Goal: Information Seeking & Learning: Learn about a topic

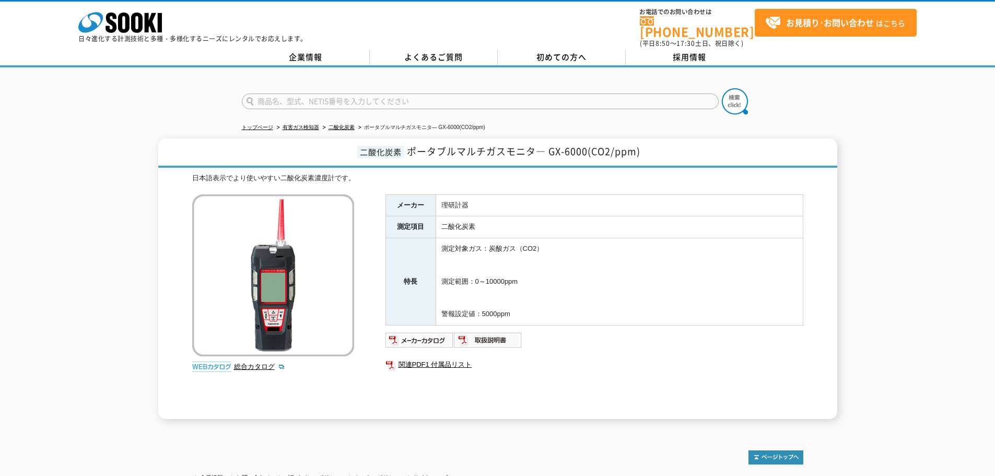
scroll to position [85, 0]
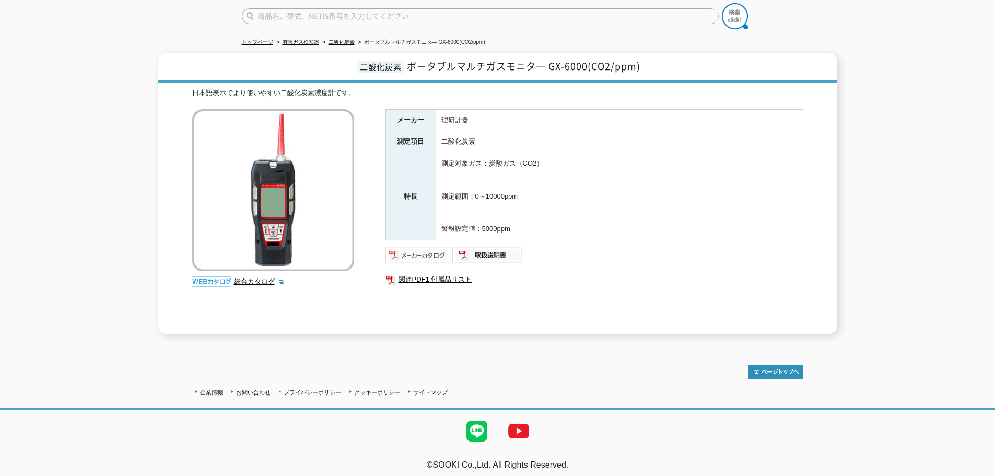
click at [403, 247] on img at bounding box center [419, 254] width 68 height 17
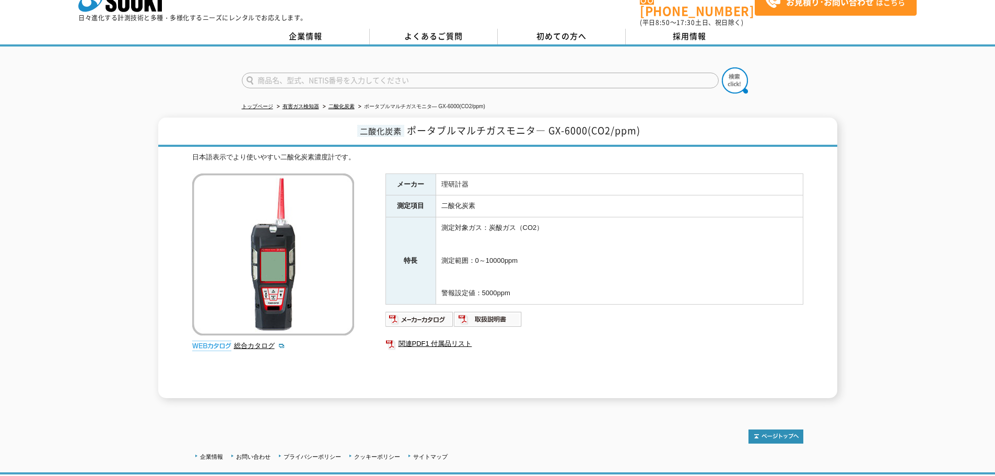
scroll to position [0, 0]
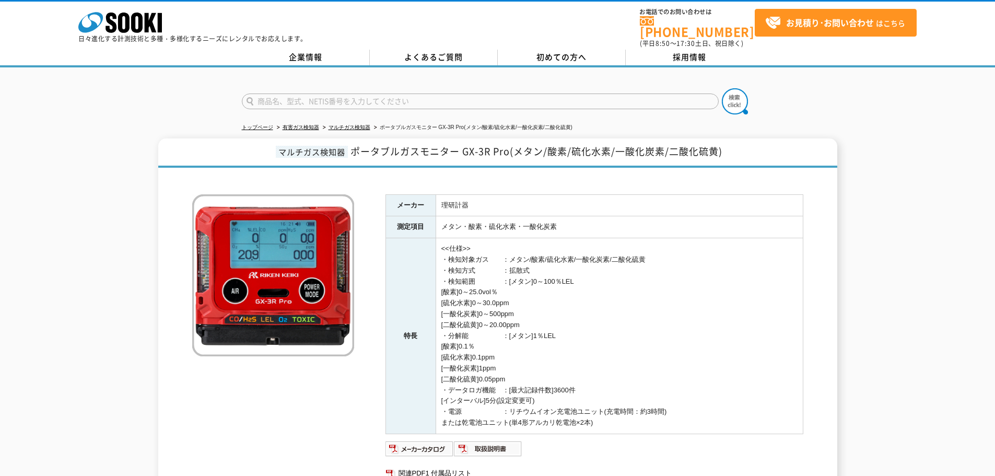
drag, startPoint x: 579, startPoint y: 298, endPoint x: 597, endPoint y: 341, distance: 47.5
click at [592, 335] on td "<<仕様>> ・検知対象ガス　　：メタン/酸素/硫化水素/一酸化炭素/二酸化硫黄 ・検知方式　　　　：拡散式 ・検知範囲　　　　：[メタン]0～100％LEL…" at bounding box center [618, 336] width 367 height 196
click at [597, 341] on td "<<仕様>> ・検知対象ガス　　：メタン/酸素/硫化水素/一酸化炭素/二酸化硫黄 ・検知方式　　　　：拡散式 ・検知範囲　　　　：[メタン]0～100％LEL…" at bounding box center [618, 336] width 367 height 196
drag, startPoint x: 603, startPoint y: 379, endPoint x: 567, endPoint y: 246, distance: 137.4
click at [570, 264] on td "<<仕様>> ・検知対象ガス　　：メタン/酸素/硫化水素/一酸化炭素/二酸化硫黄 ・検知方式　　　　：拡散式 ・検知範囲　　　　：[メタン]0～100％LEL…" at bounding box center [618, 336] width 367 height 196
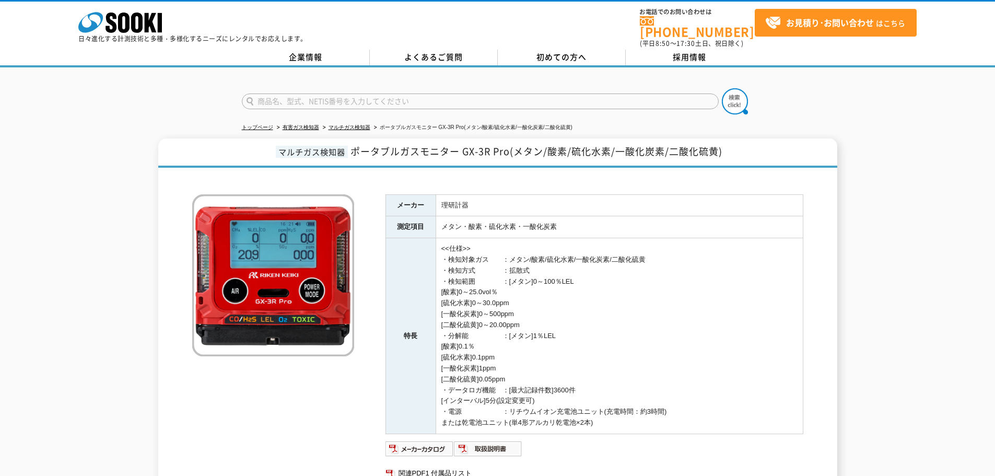
drag, startPoint x: 565, startPoint y: 235, endPoint x: 623, endPoint y: 363, distance: 140.9
click at [621, 361] on td "<<仕様>> ・検知対象ガス　　：メタン/酸素/硫化水素/一酸化炭素/二酸化硫黄 ・検知方式　　　　：拡散式 ・検知範囲　　　　：[メタン]0～100％LEL…" at bounding box center [618, 336] width 367 height 196
click at [623, 363] on td "<<仕様>> ・検知対象ガス　　：メタン/酸素/硫化水素/一酸化炭素/二酸化硫黄 ・検知方式　　　　：拡散式 ・検知範囲　　　　：[メタン]0～100％LEL…" at bounding box center [618, 336] width 367 height 196
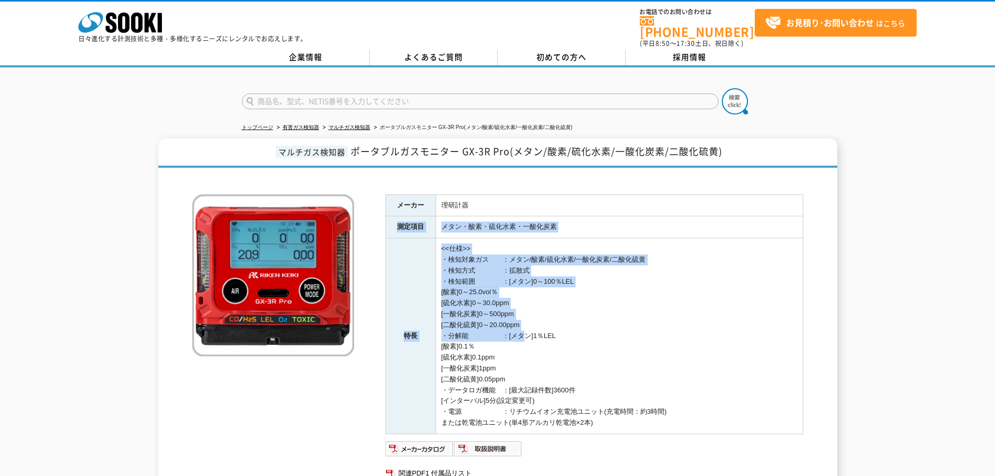
drag, startPoint x: 501, startPoint y: 205, endPoint x: 530, endPoint y: 365, distance: 163.5
click at [529, 364] on tbody "メーカー 理研計器 測定項目 メタン・酸素・硫化水素・一酸化炭素 特長 <<仕様>> ・検知対象ガス　　：メタン/酸素/硫化水素/一酸化炭素/二酸化硫黄 ・検…" at bounding box center [593, 313] width 417 height 239
click at [532, 367] on td "<<仕様>> ・検知対象ガス　　：メタン/酸素/硫化水素/一酸化炭素/二酸化硫黄 ・検知方式　　　　：拡散式 ・検知範囲　　　　：[メタン]0～100％LEL…" at bounding box center [618, 336] width 367 height 196
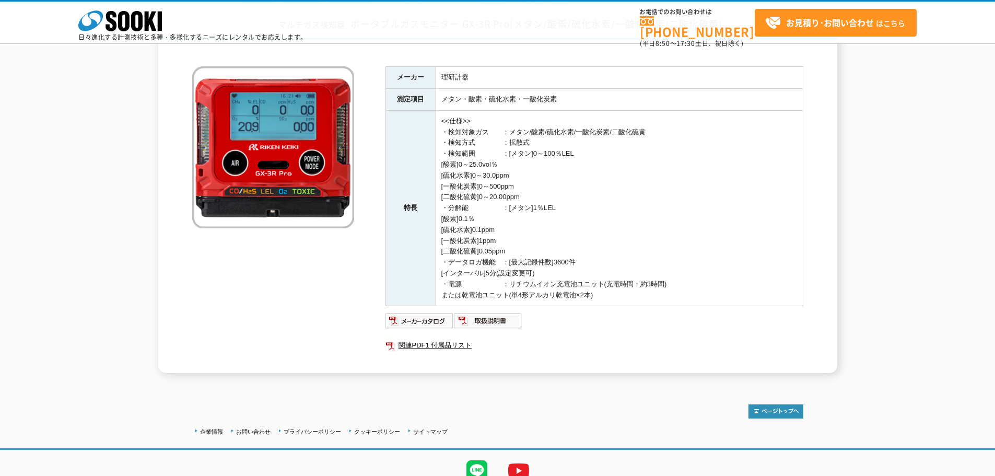
scroll to position [125, 0]
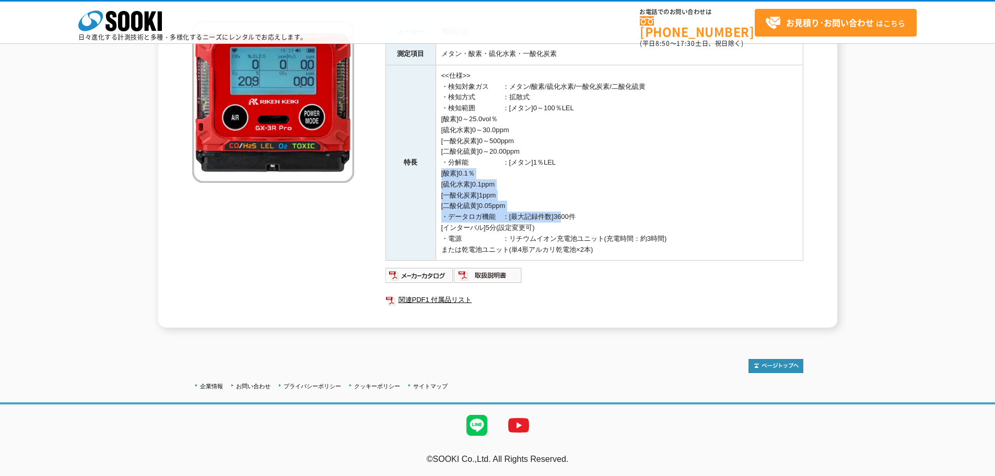
drag, startPoint x: 551, startPoint y: 171, endPoint x: 563, endPoint y: 222, distance: 51.9
click at [562, 219] on td "<<仕様>> ・検知対象ガス　　：メタン/酸素/硫化水素/一酸化炭素/二酸化硫黄 ・検知方式　　　　：拡散式 ・検知範囲　　　　：[メタン]0～100％LEL…" at bounding box center [618, 163] width 367 height 196
click at [563, 222] on td "<<仕様>> ・検知対象ガス　　：メタン/酸素/硫化水素/一酸化炭素/二酸化硫黄 ・検知方式　　　　：拡散式 ・検知範囲　　　　：[メタン]0～100％LEL…" at bounding box center [618, 163] width 367 height 196
drag, startPoint x: 563, startPoint y: 222, endPoint x: 553, endPoint y: 169, distance: 53.6
click at [557, 187] on td "<<仕様>> ・検知対象ガス　　：メタン/酸素/硫化水素/一酸化炭素/二酸化硫黄 ・検知方式　　　　：拡散式 ・検知範囲　　　　：[メタン]0～100％LEL…" at bounding box center [618, 163] width 367 height 196
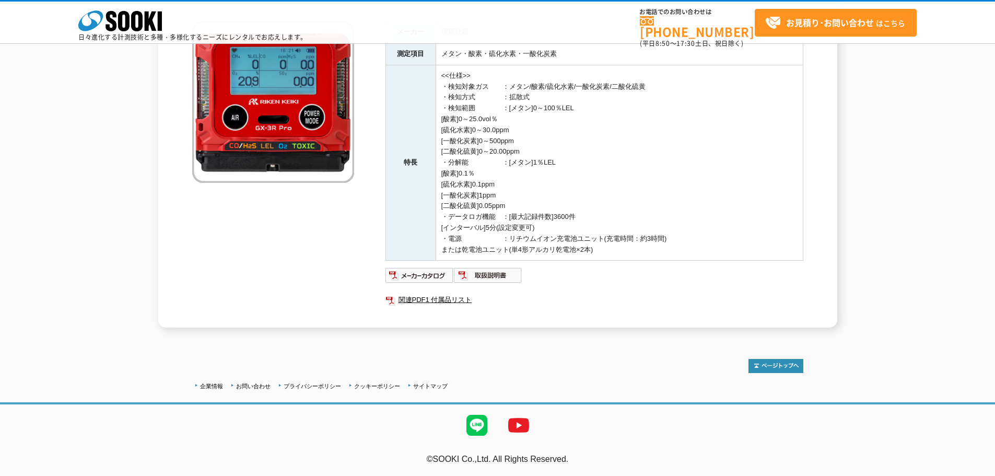
drag, startPoint x: 550, startPoint y: 141, endPoint x: 549, endPoint y: 216, distance: 75.2
click at [548, 212] on td "<<仕様>> ・検知対象ガス　　：メタン/酸素/硫化水素/一酸化炭素/二酸化硫黄 ・検知方式　　　　：拡散式 ・検知範囲　　　　：[メタン]0～100％LEL…" at bounding box center [618, 163] width 367 height 196
drag, startPoint x: 550, startPoint y: 218, endPoint x: 554, endPoint y: 234, distance: 16.7
click at [551, 219] on td "<<仕様>> ・検知対象ガス　　：メタン/酸素/硫化水素/一酸化炭素/二酸化硫黄 ・検知方式　　　　：拡散式 ・検知範囲　　　　：[メタン]0～100％LEL…" at bounding box center [618, 163] width 367 height 196
drag, startPoint x: 483, startPoint y: 153, endPoint x: 486, endPoint y: 194, distance: 40.8
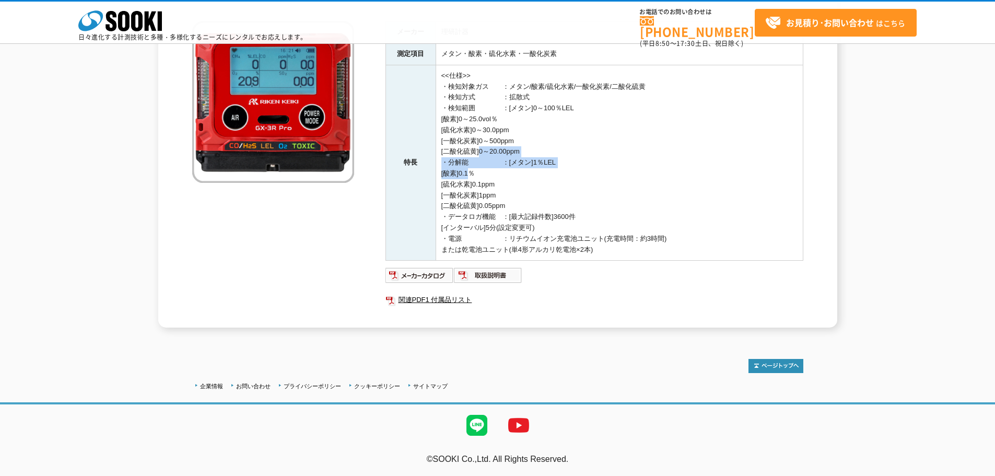
click at [483, 187] on td "<<仕様>> ・検知対象ガス　　：メタン/酸素/硫化水素/一酸化炭素/二酸化硫黄 ・検知方式　　　　：拡散式 ・検知範囲　　　　：[メタン]0～100％LEL…" at bounding box center [618, 163] width 367 height 196
click at [487, 194] on td "<<仕様>> ・検知対象ガス　　：メタン/酸素/硫化水素/一酸化炭素/二酸化硫黄 ・検知方式　　　　：拡散式 ・検知範囲　　　　：[メタン]0～100％LEL…" at bounding box center [618, 163] width 367 height 196
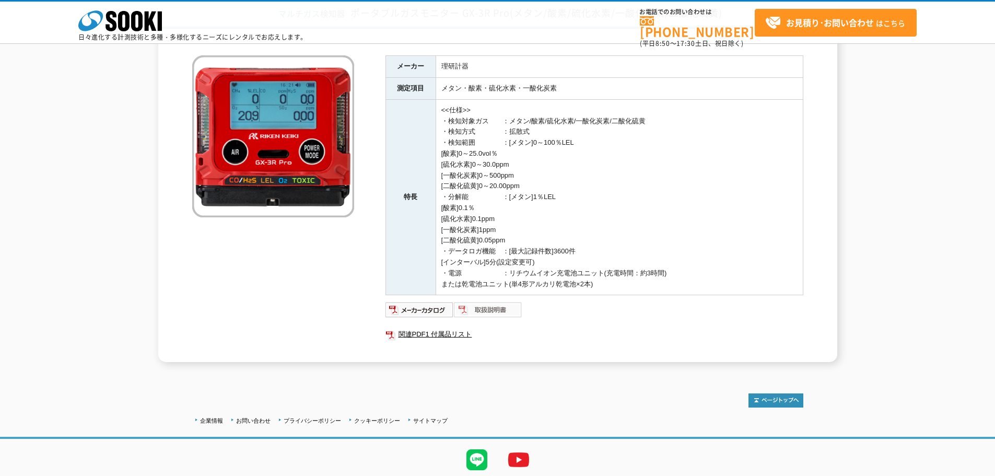
scroll to position [73, 0]
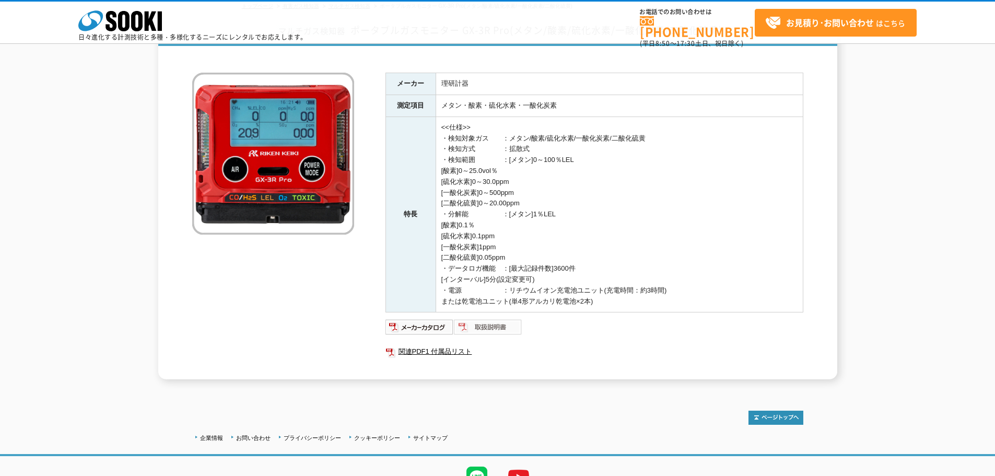
click at [505, 326] on img at bounding box center [488, 326] width 68 height 17
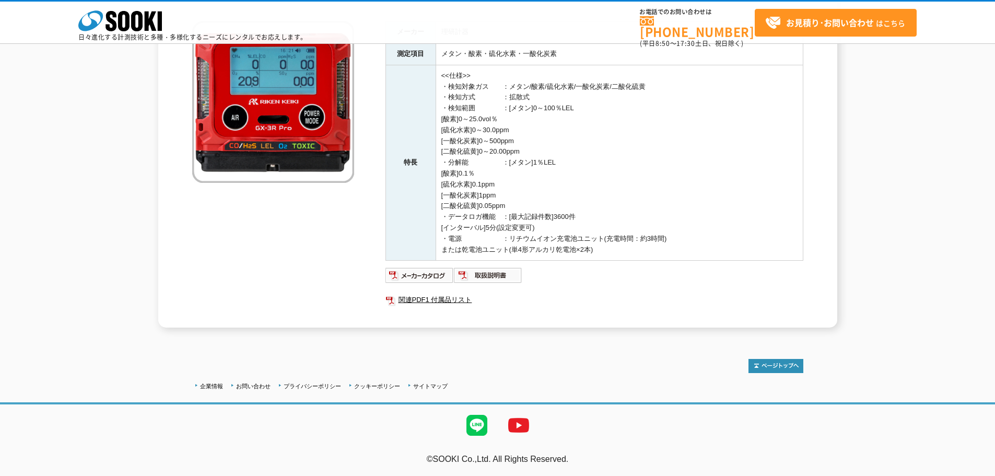
scroll to position [21, 0]
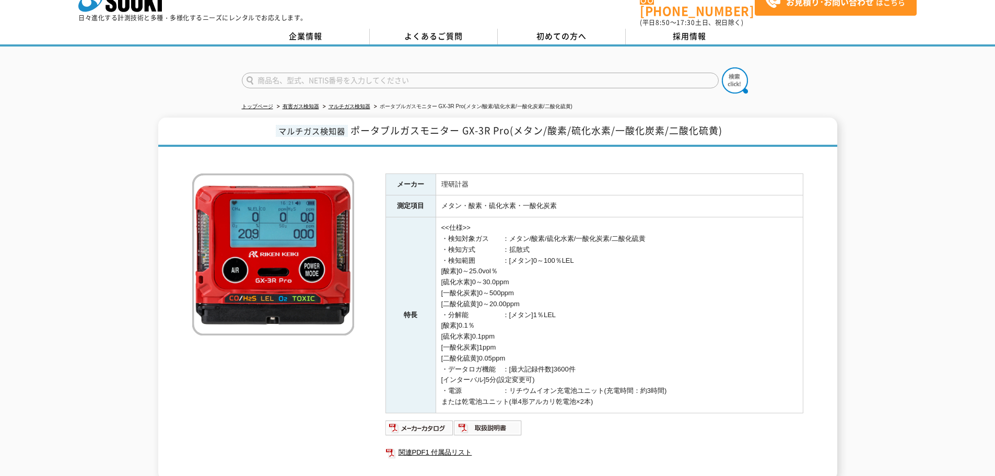
drag, startPoint x: 684, startPoint y: 360, endPoint x: 552, endPoint y: 211, distance: 199.0
click at [557, 219] on td "<<仕様>> ・検知対象ガス　　：メタン/酸素/硫化水素/一酸化炭素/二酸化硫黄 ・検知方式　　　　：拡散式 ・検知範囲　　　　：[メタン]0～100％LEL…" at bounding box center [618, 315] width 367 height 196
drag, startPoint x: 551, startPoint y: 209, endPoint x: 644, endPoint y: 381, distance: 195.6
click at [617, 357] on tbody "メーカー 理研計器 測定項目 メタン・酸素・硫化水素・一酸化炭素 特長 <<仕様>> ・検知対象ガス　　：メタン/酸素/硫化水素/一酸化炭素/二酸化硫黄 ・検…" at bounding box center [593, 292] width 417 height 239
drag, startPoint x: 671, startPoint y: 388, endPoint x: 515, endPoint y: 237, distance: 217.1
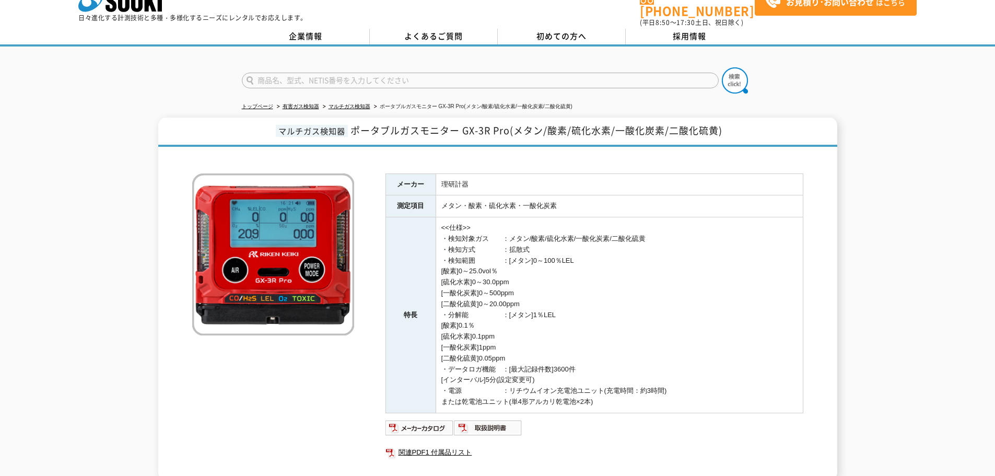
click at [516, 240] on td "<<仕様>> ・検知対象ガス　　：メタン/酸素/硫化水素/一酸化炭素/二酸化硫黄 ・検知方式　　　　：拡散式 ・検知範囲　　　　：[メタン]0～100％LEL…" at bounding box center [618, 315] width 367 height 196
drag, startPoint x: 503, startPoint y: 209, endPoint x: 589, endPoint y: 324, distance: 143.2
click at [580, 316] on tbody "メーカー 理研計器 測定項目 メタン・酸素・硫化水素・一酸化炭素 特長 <<仕様>> ・検知対象ガス　　：メタン/酸素/硫化水素/一酸化炭素/二酸化硫黄 ・検…" at bounding box center [593, 292] width 417 height 239
drag, startPoint x: 537, startPoint y: 263, endPoint x: 395, endPoint y: 176, distance: 166.6
click at [395, 176] on tbody "メーカー 理研計器 測定項目 メタン・酸素・硫化水素・一酸化炭素 特長 <<仕様>> ・検知対象ガス　　：メタン/酸素/硫化水素/一酸化炭素/二酸化硫黄 ・検…" at bounding box center [593, 292] width 417 height 239
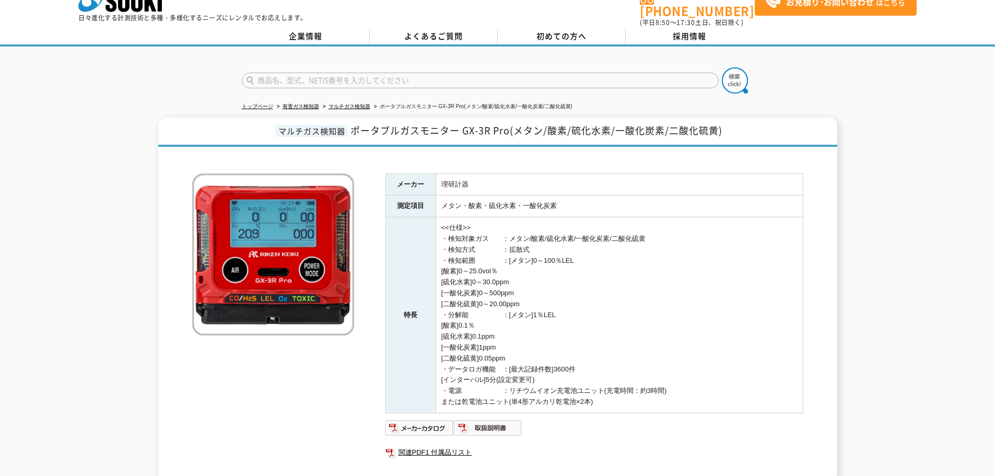
click at [395, 176] on th "メーカー" at bounding box center [410, 184] width 50 height 22
drag, startPoint x: 395, startPoint y: 176, endPoint x: 683, endPoint y: 380, distance: 353.3
click at [681, 379] on tbody "メーカー 理研計器 測定項目 メタン・酸素・硫化水素・一酸化炭素 特長 <<仕様>> ・検知対象ガス　　：メタン/酸素/硫化水素/一酸化炭素/二酸化硫黄 ・検…" at bounding box center [593, 292] width 417 height 239
click at [683, 380] on td "<<仕様>> ・検知対象ガス　　：メタン/酸素/硫化水素/一酸化炭素/二酸化硫黄 ・検知方式　　　　：拡散式 ・検知範囲　　　　：[メタン]0～100％LEL…" at bounding box center [618, 315] width 367 height 196
drag, startPoint x: 698, startPoint y: 393, endPoint x: 523, endPoint y: 215, distance: 250.0
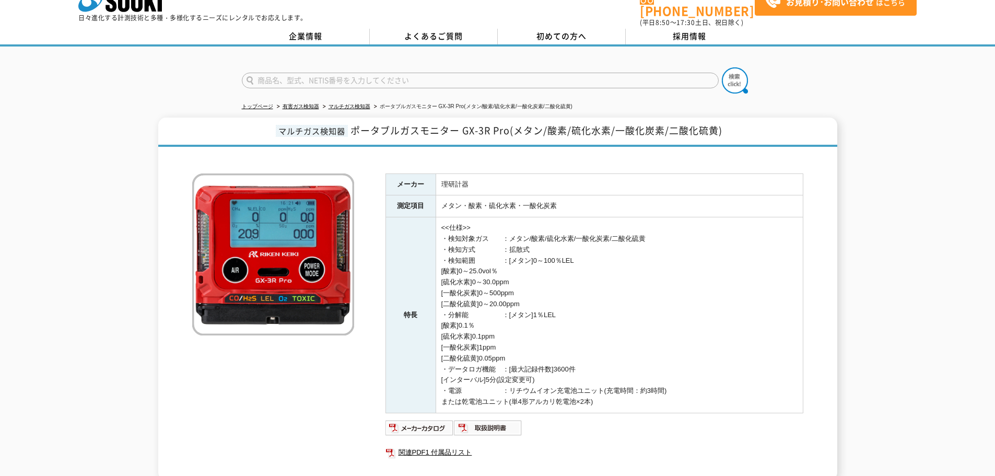
click at [534, 238] on td "<<仕様>> ・検知対象ガス　　：メタン/酸素/硫化水素/一酸化炭素/二酸化硫黄 ・検知方式　　　　：拡散式 ・検知範囲　　　　：[メタン]0～100％LEL…" at bounding box center [618, 315] width 367 height 196
click at [520, 204] on td "メタン・酸素・硫化水素・一酸化炭素" at bounding box center [618, 206] width 367 height 22
drag, startPoint x: 520, startPoint y: 204, endPoint x: 570, endPoint y: 323, distance: 129.6
click at [567, 321] on tbody "メーカー 理研計器 測定項目 メタン・酸素・硫化水素・一酸化炭素 特長 <<仕様>> ・検知対象ガス　　：メタン/酸素/硫化水素/一酸化炭素/二酸化硫黄 ・検…" at bounding box center [593, 292] width 417 height 239
click at [574, 325] on td "<<仕様>> ・検知対象ガス　　：メタン/酸素/硫化水素/一酸化炭素/二酸化硫黄 ・検知方式　　　　：拡散式 ・検知範囲　　　　：[メタン]0～100％LEL…" at bounding box center [618, 315] width 367 height 196
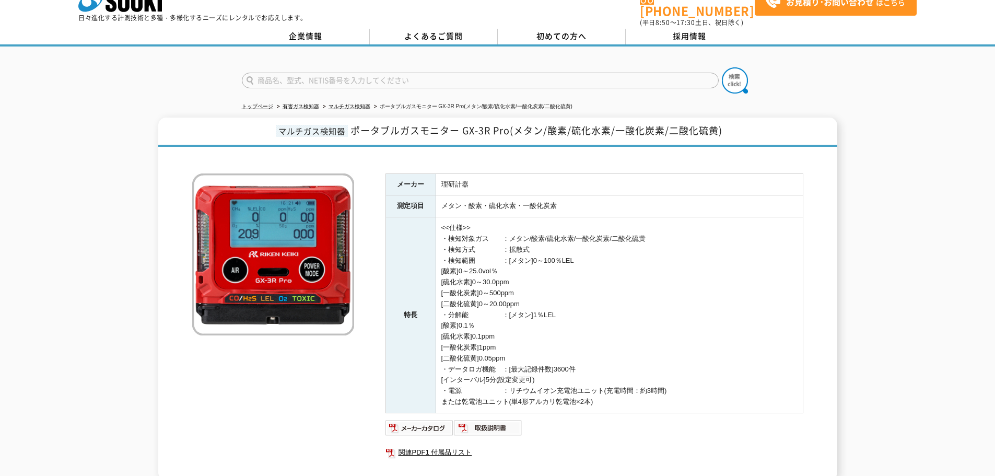
drag, startPoint x: 663, startPoint y: 356, endPoint x: 524, endPoint y: 244, distance: 177.8
click at [525, 247] on td "<<仕様>> ・検知対象ガス　　：メタン/酸素/硫化水素/一酸化炭素/二酸化硫黄 ・検知方式　　　　：拡散式 ・検知範囲　　　　：[メタン]0～100％LEL…" at bounding box center [618, 315] width 367 height 196
drag, startPoint x: 522, startPoint y: 236, endPoint x: 561, endPoint y: 357, distance: 126.6
click at [561, 357] on td "<<仕様>> ・検知対象ガス　　：メタン/酸素/硫化水素/一酸化炭素/二酸化硫黄 ・検知方式　　　　：拡散式 ・検知範囲　　　　：[メタン]0～100％LEL…" at bounding box center [618, 315] width 367 height 196
click at [634, 358] on td "<<仕様>> ・検知対象ガス　　：メタン/酸素/硫化水素/一酸化炭素/二酸化硫黄 ・検知方式　　　　：拡散式 ・検知範囲　　　　：[メタン]0～100％LEL…" at bounding box center [618, 315] width 367 height 196
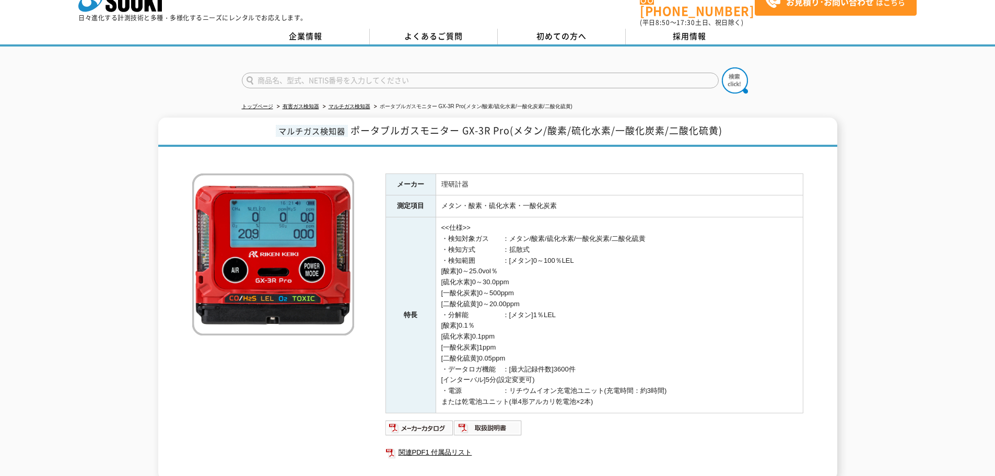
drag, startPoint x: 676, startPoint y: 381, endPoint x: 399, endPoint y: 235, distance: 312.9
click at [399, 237] on tr "特長 <<仕様>> ・検知対象ガス　　：メタン/酸素/硫化水素/一酸化炭素/二酸化硫黄 ・検知方式　　　　：拡散式 ・検知範囲　　　　：[メタン]0～100％…" at bounding box center [593, 315] width 417 height 196
click at [468, 217] on td "<<仕様>> ・検知対象ガス　　：メタン/酸素/硫化水素/一酸化炭素/二酸化硫黄 ・検知方式　　　　：拡散式 ・検知範囲　　　　：[メタン]0～100％LEL…" at bounding box center [618, 315] width 367 height 196
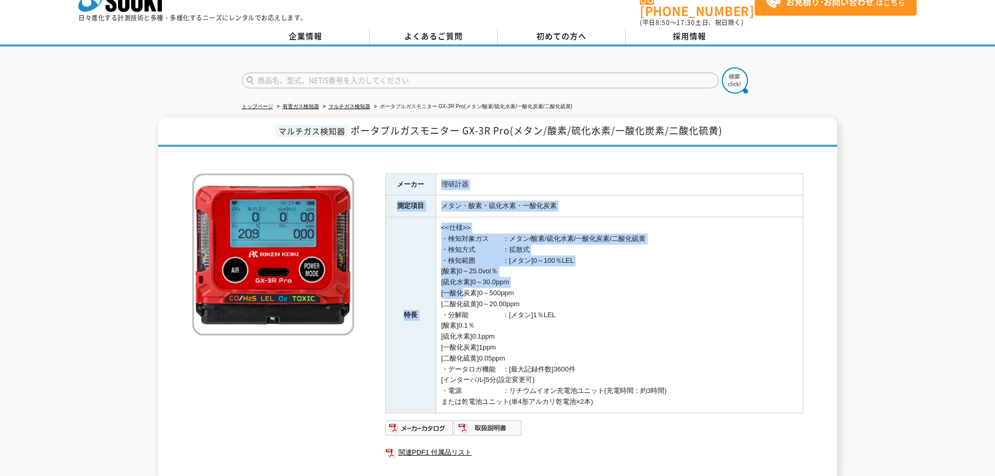
drag, startPoint x: 439, startPoint y: 168, endPoint x: 482, endPoint y: 312, distance: 150.5
click at [482, 312] on tbody "メーカー 理研計器 測定項目 メタン・酸素・硫化水素・一酸化炭素 特長 <<仕様>> ・検知対象ガス　　：メタン/酸素/硫化水素/一酸化炭素/二酸化硫黄 ・検…" at bounding box center [593, 292] width 417 height 239
click at [482, 312] on td "<<仕様>> ・検知対象ガス　　：メタン/酸素/硫化水素/一酸化炭素/二酸化硫黄 ・検知方式　　　　：拡散式 ・検知範囲　　　　：[メタン]0～100％LEL…" at bounding box center [618, 315] width 367 height 196
drag, startPoint x: 668, startPoint y: 365, endPoint x: 434, endPoint y: 213, distance: 278.9
click at [443, 225] on td "<<仕様>> ・検知対象ガス　　：メタン/酸素/硫化水素/一酸化炭素/二酸化硫黄 ・検知方式　　　　：拡散式 ・検知範囲　　　　：[メタン]0～100％LEL…" at bounding box center [618, 315] width 367 height 196
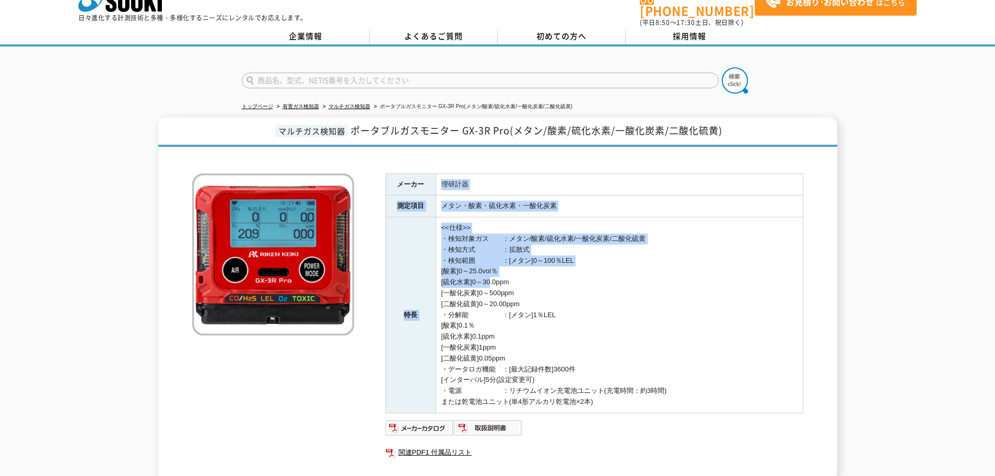
drag, startPoint x: 425, startPoint y: 179, endPoint x: 512, endPoint y: 283, distance: 135.7
click at [512, 282] on tbody "メーカー 理研計器 測定項目 メタン・酸素・硫化水素・一酸化炭素 特長 <<仕様>> ・検知対象ガス　　：メタン/酸素/硫化水素/一酸化炭素/二酸化硫黄 ・検…" at bounding box center [593, 292] width 417 height 239
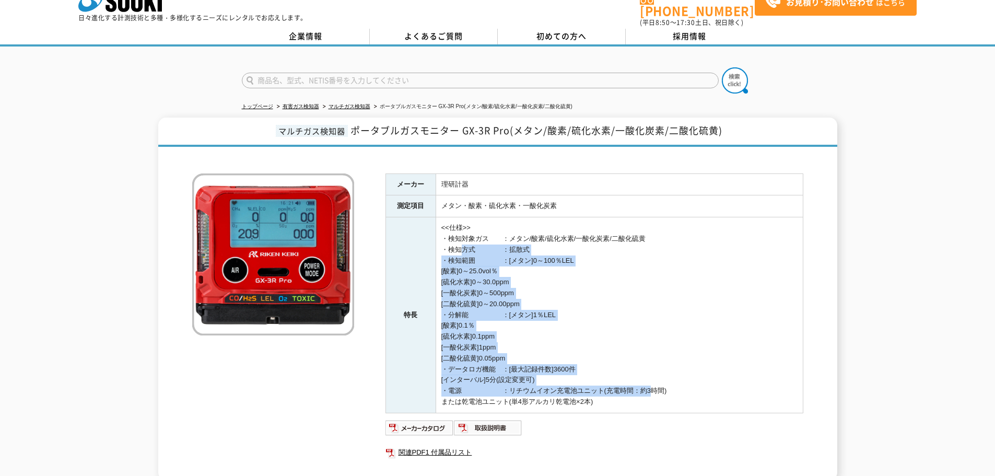
drag, startPoint x: 638, startPoint y: 374, endPoint x: 439, endPoint y: 223, distance: 250.4
click at [441, 228] on td "<<仕様>> ・検知対象ガス　　：メタン/酸素/硫化水素/一酸化炭素/二酸化硫黄 ・検知方式　　　　：拡散式 ・検知範囲　　　　：[メタン]0～100％LEL…" at bounding box center [618, 315] width 367 height 196
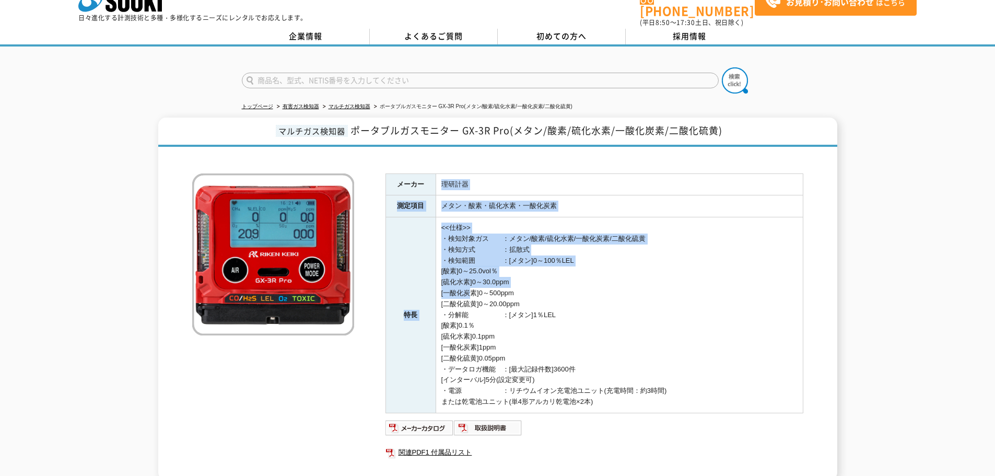
drag, startPoint x: 424, startPoint y: 181, endPoint x: 470, endPoint y: 289, distance: 117.0
click at [469, 288] on tbody "メーカー 理研計器 測定項目 メタン・酸素・硫化水素・一酸化炭素 特長 <<仕様>> ・検知対象ガス　　：メタン/酸素/硫化水素/一酸化炭素/二酸化硫黄 ・検…" at bounding box center [593, 292] width 417 height 239
drag, startPoint x: 415, startPoint y: 232, endPoint x: 404, endPoint y: 224, distance: 13.9
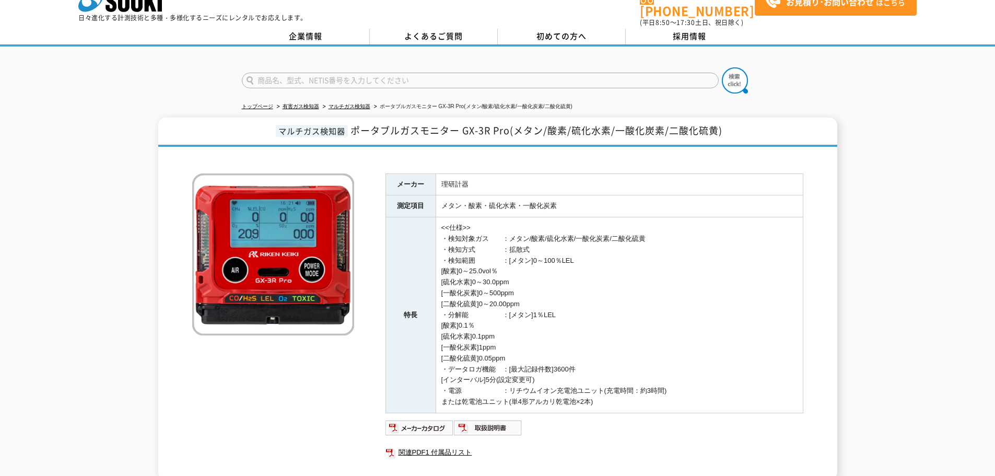
click at [541, 333] on td "<<仕様>> ・検知対象ガス　　：メタン/酸素/硫化水素/一酸化炭素/二酸化硫黄 ・検知方式　　　　：拡散式 ・検知範囲　　　　：[メタン]0～100％LEL…" at bounding box center [618, 315] width 367 height 196
drag, startPoint x: 607, startPoint y: 374, endPoint x: 511, endPoint y: 271, distance: 140.7
click at [512, 279] on td "<<仕様>> ・検知対象ガス　　：メタン/酸素/硫化水素/一酸化炭素/二酸化硫黄 ・検知方式　　　　：拡散式 ・検知範囲　　　　：[メタン]0～100％LEL…" at bounding box center [618, 315] width 367 height 196
drag, startPoint x: 500, startPoint y: 240, endPoint x: 514, endPoint y: 350, distance: 111.1
click at [514, 350] on td "<<仕様>> ・検知対象ガス　　：メタン/酸素/硫化水素/一酸化炭素/二酸化硫黄 ・検知方式　　　　：拡散式 ・検知範囲　　　　：[メタン]0～100％LEL…" at bounding box center [618, 315] width 367 height 196
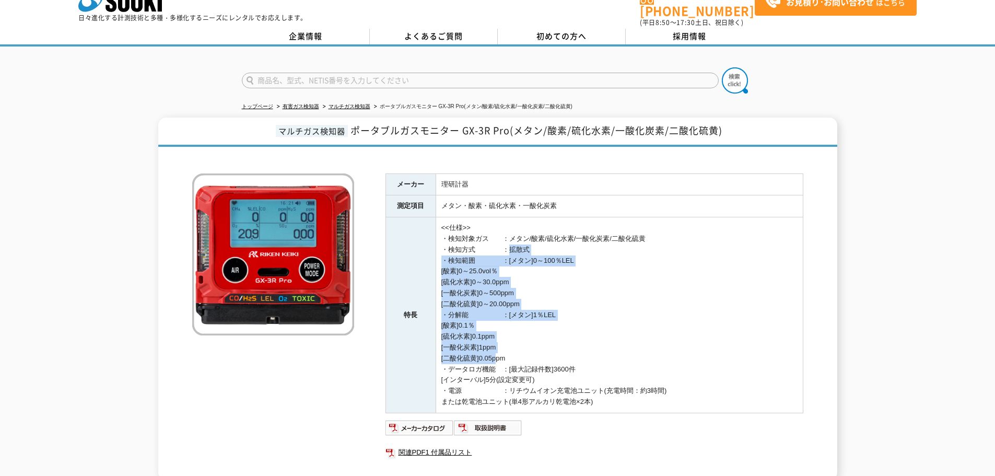
click at [514, 350] on td "<<仕様>> ・検知対象ガス　　：メタン/酸素/硫化水素/一酸化炭素/二酸化硫黄 ・検知方式　　　　：拡散式 ・検知範囲　　　　：[メタン]0～100％LEL…" at bounding box center [618, 315] width 367 height 196
drag, startPoint x: 602, startPoint y: 273, endPoint x: 631, endPoint y: 389, distance: 119.9
click at [631, 389] on td "<<仕様>> ・検知対象ガス　　：メタン/酸素/硫化水素/一酸化炭素/二酸化硫黄 ・検知方式　　　　：拡散式 ・検知範囲　　　　：[メタン]0～100％LEL…" at bounding box center [618, 315] width 367 height 196
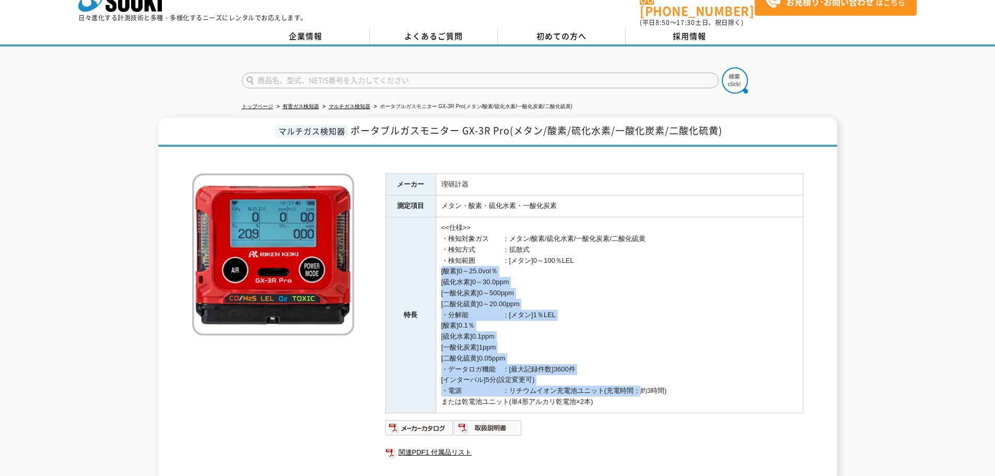
click at [631, 389] on td "<<仕様>> ・検知対象ガス　　：メタン/酸素/硫化水素/一酸化炭素/二酸化硫黄 ・検知方式　　　　：拡散式 ・検知範囲　　　　：[メタン]0～100％LEL…" at bounding box center [618, 315] width 367 height 196
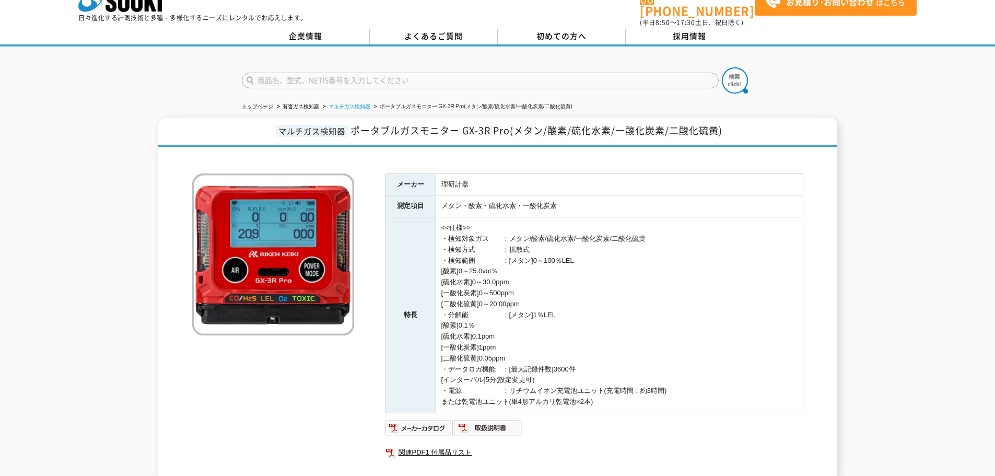
click at [353, 103] on link "マルチガス検知器" at bounding box center [349, 106] width 42 height 6
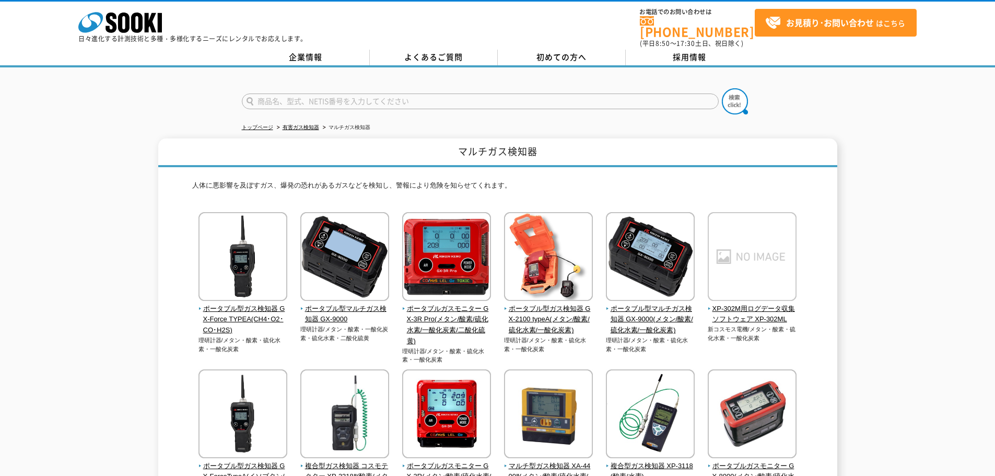
click at [491, 254] on div "ポータブル型ガス検知器 GX-Force TYPEA(CH4･O2･CO･H2S) 理研計器/メタン・酸素・硫化水素・一酸化炭素" at bounding box center [497, 451] width 611 height 479
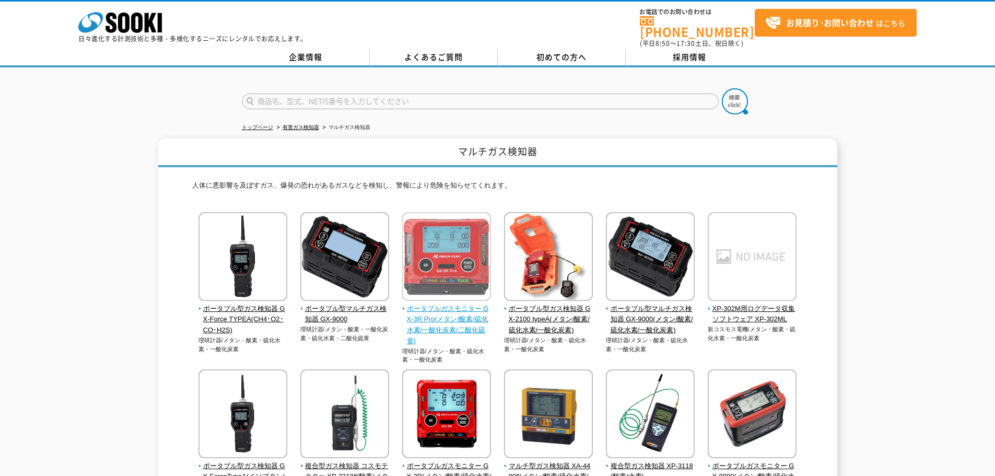
click at [463, 258] on img at bounding box center [446, 257] width 89 height 91
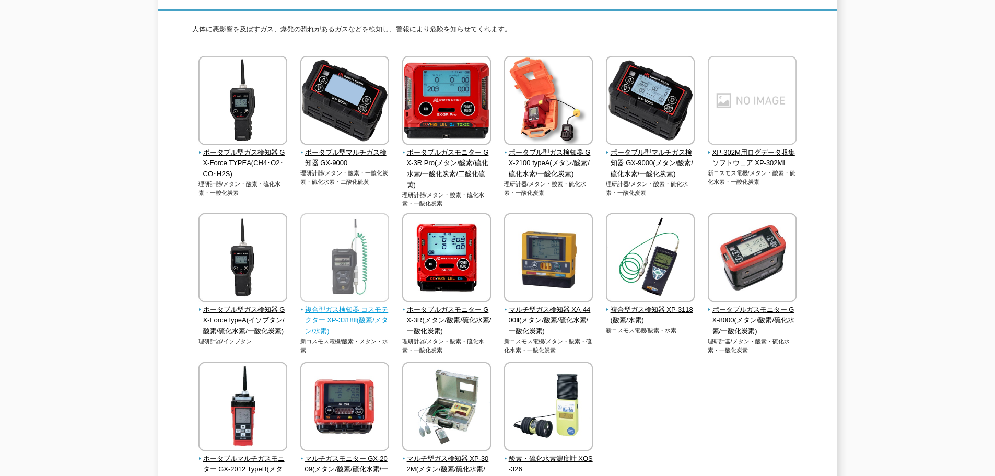
scroll to position [157, 0]
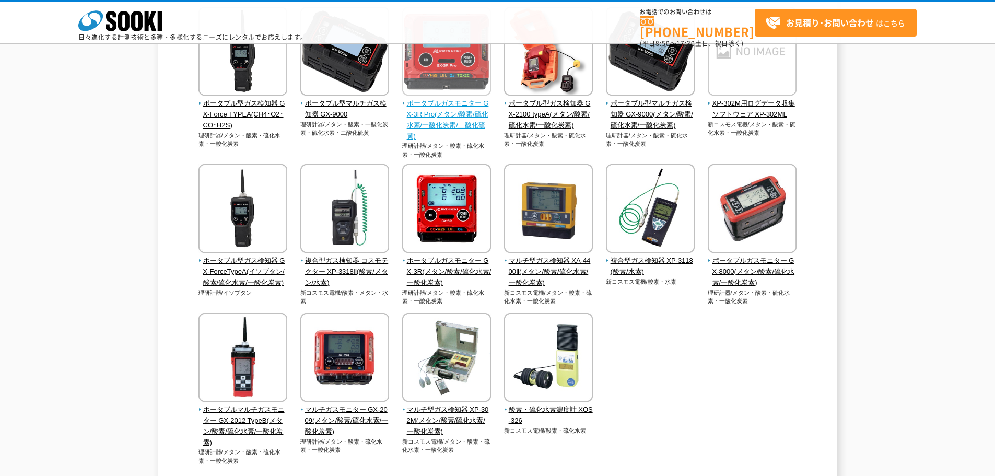
click at [479, 117] on span "ポータブルガスモニター GX-3R Pro(メタン/酸素/硫化水素/一酸化炭素/二酸化硫黄)" at bounding box center [446, 119] width 89 height 43
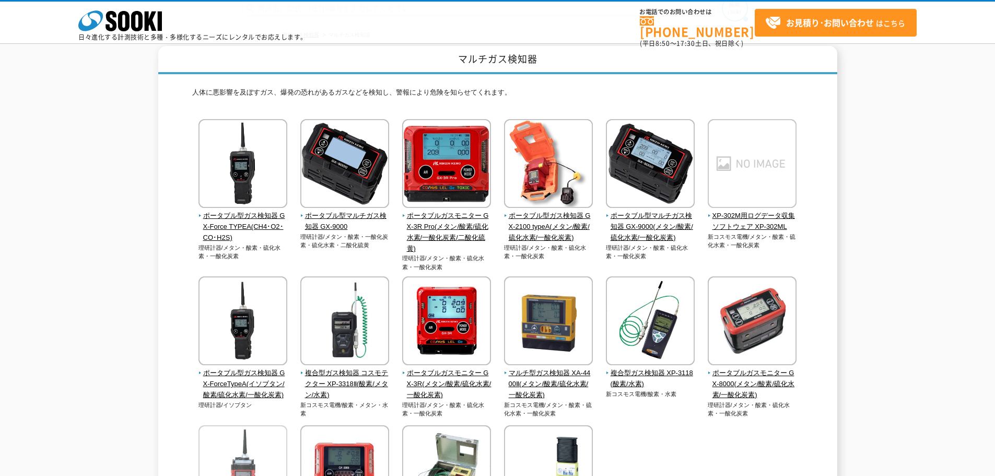
scroll to position [0, 0]
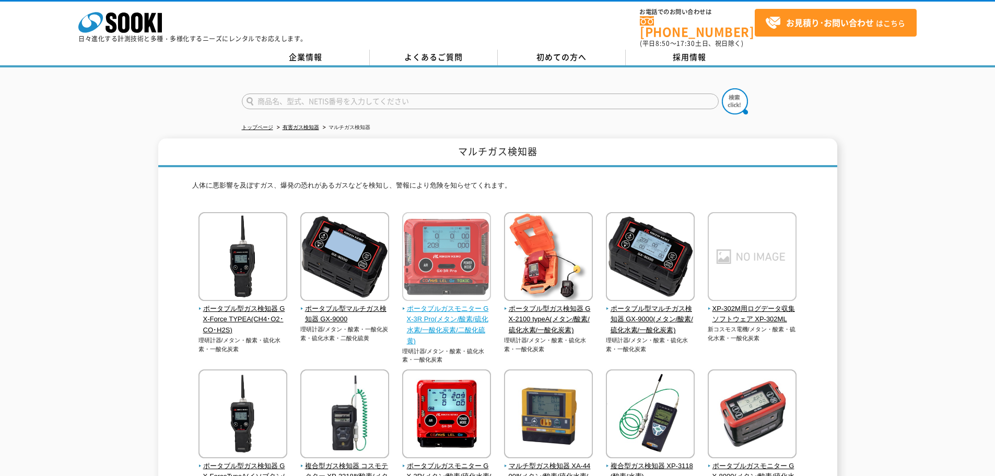
click at [466, 250] on img at bounding box center [446, 257] width 89 height 91
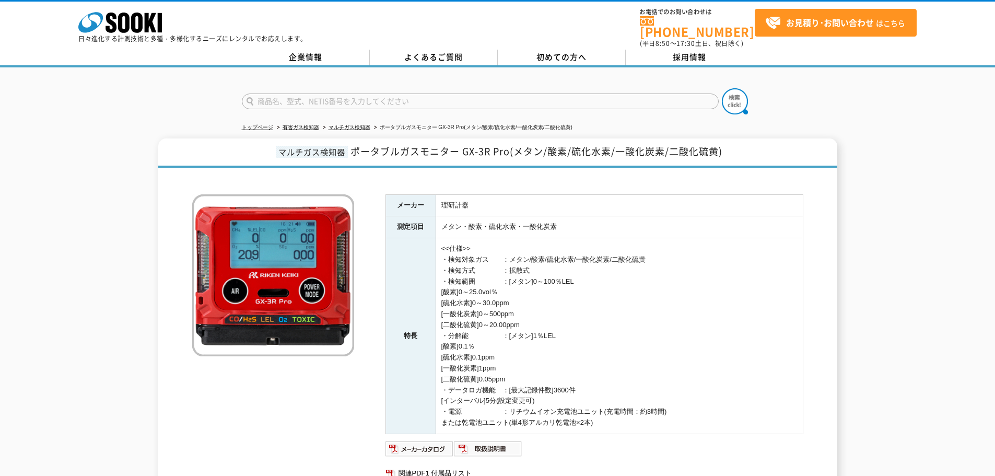
scroll to position [52, 0]
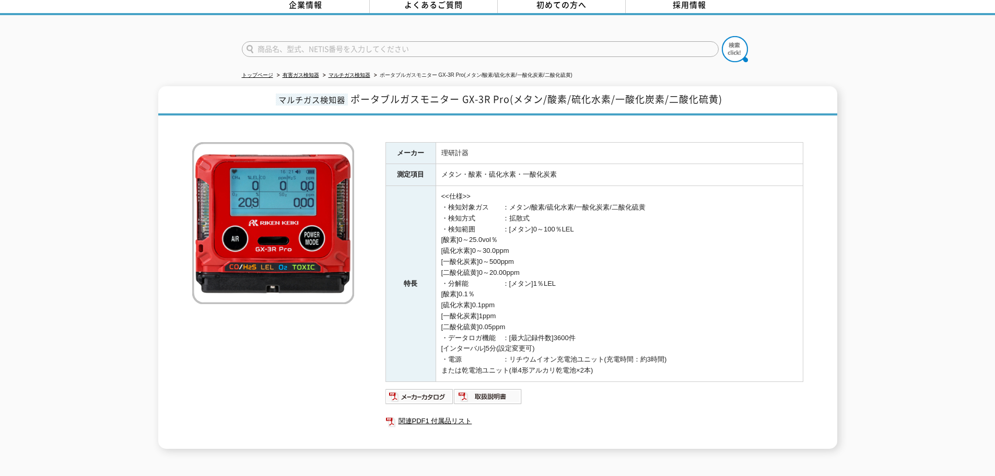
scroll to position [104, 0]
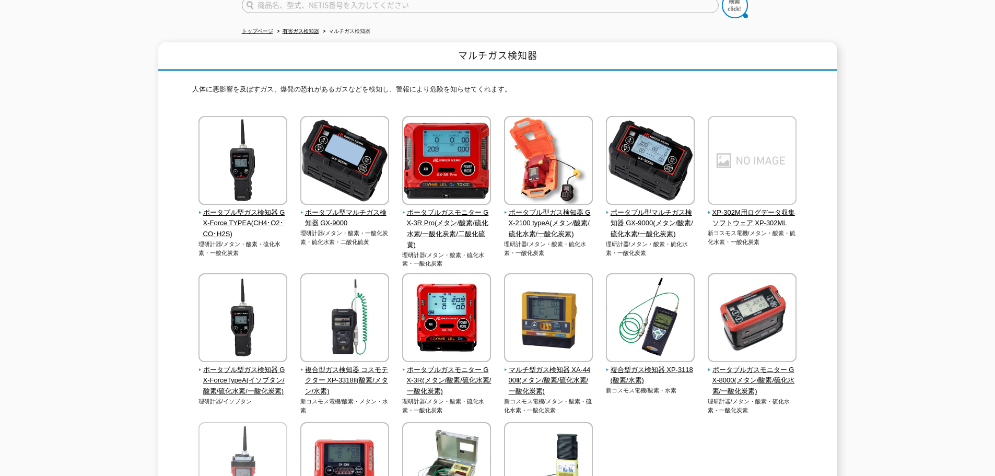
scroll to position [52, 0]
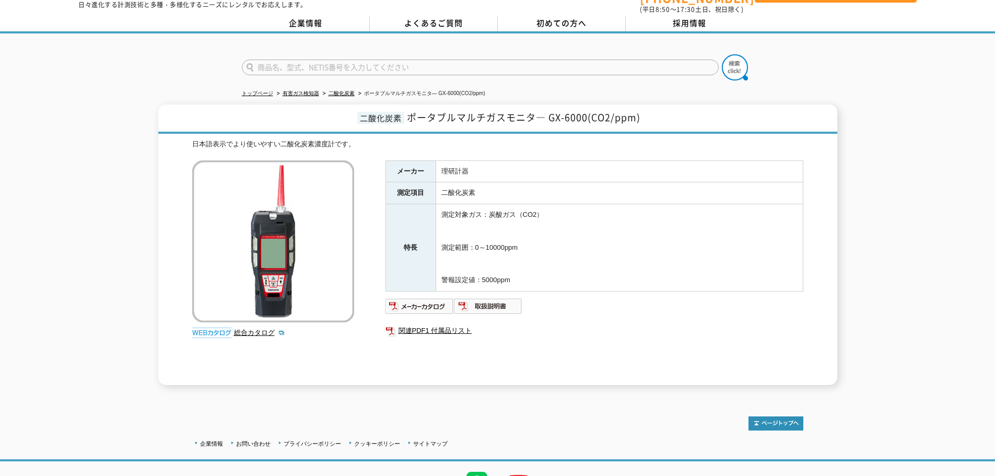
scroll to position [52, 0]
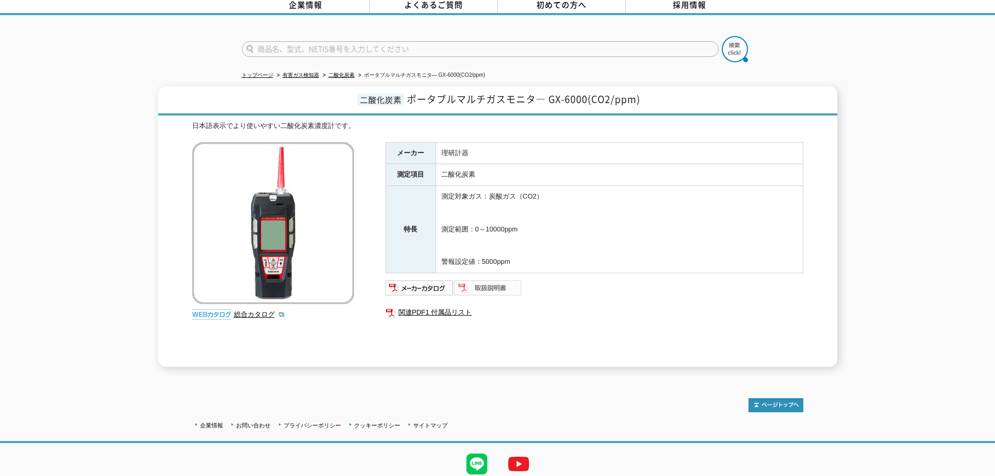
click at [471, 279] on img at bounding box center [488, 287] width 68 height 17
drag, startPoint x: 575, startPoint y: 263, endPoint x: 463, endPoint y: 171, distance: 144.7
click at [469, 186] on td "測定対象ガス：炭酸ガス（CO2） 測定範囲：0～10000ppm 警報設定値：5000ppm" at bounding box center [618, 229] width 367 height 87
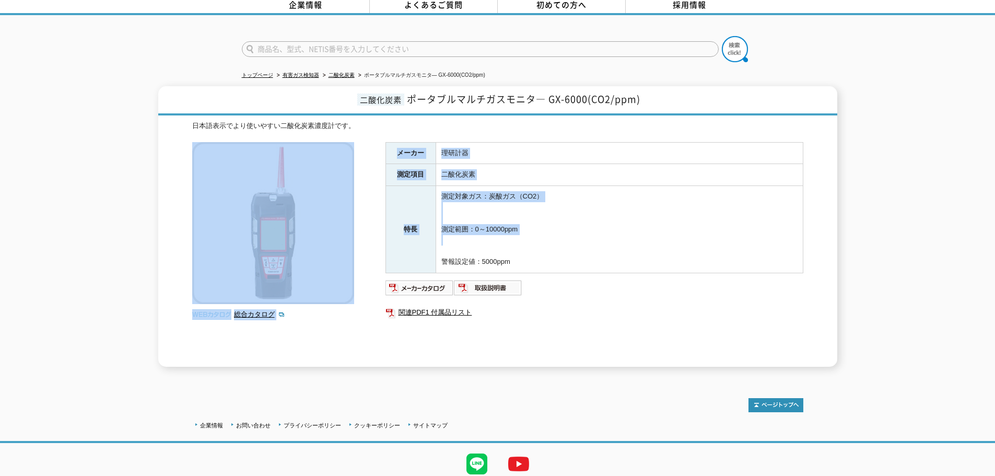
drag, startPoint x: 429, startPoint y: 125, endPoint x: 527, endPoint y: 245, distance: 155.5
click at [524, 244] on div "日本語表示でより使いやすい二酸化炭素濃度計です。 総合カタログ メーカー 理研計器 測定項目 二酸化炭素 特長 測定対象ガス：炭酸ガス（CO2） 測定範囲：0…" at bounding box center [497, 244] width 611 height 246
drag, startPoint x: 535, startPoint y: 245, endPoint x: 566, endPoint y: 270, distance: 40.5
click at [535, 245] on td "測定対象ガス：炭酸ガス（CO2） 測定範囲：0～10000ppm 警報設定値：5000ppm" at bounding box center [618, 229] width 367 height 87
drag, startPoint x: 591, startPoint y: 286, endPoint x: 331, endPoint y: 161, distance: 288.2
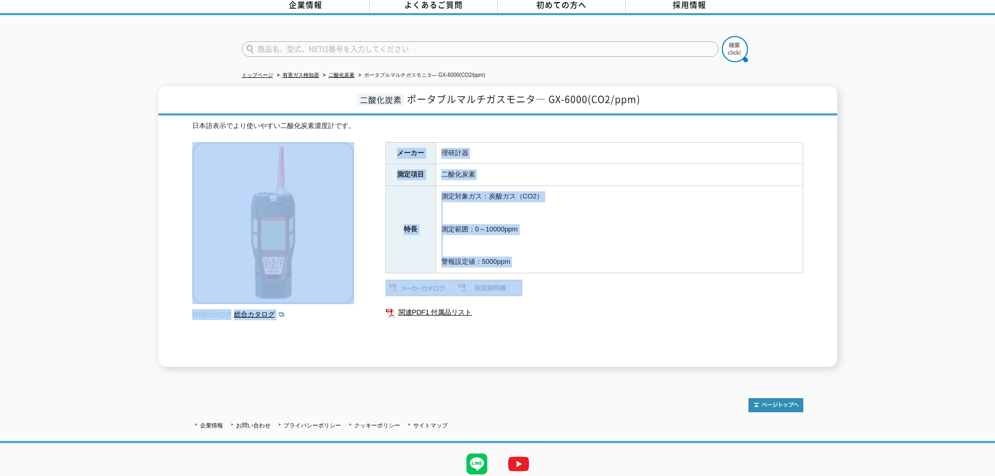
click at [340, 166] on div "日本語表示でより使いやすい二酸化炭素濃度計です。 総合カタログ メーカー 理研計器 測定項目 二酸化炭素 特長 測定対象ガス：炭酸ガス（CO2） 測定範囲：0…" at bounding box center [497, 244] width 611 height 246
click at [604, 226] on td "測定対象ガス：炭酸ガス（CO2） 測定範囲：0～10000ppm 警報設定値：5000ppm" at bounding box center [618, 229] width 367 height 87
drag, startPoint x: 624, startPoint y: 279, endPoint x: 290, endPoint y: 99, distance: 380.1
click at [309, 112] on div "二酸化炭素 ポータブルマルチガスモニタ― GX-6000(CO2/ppm) 日本語表示でより使いやすい二酸化炭素濃度計です。 総合カタログ メーカー 理研計器…" at bounding box center [497, 226] width 679 height 280
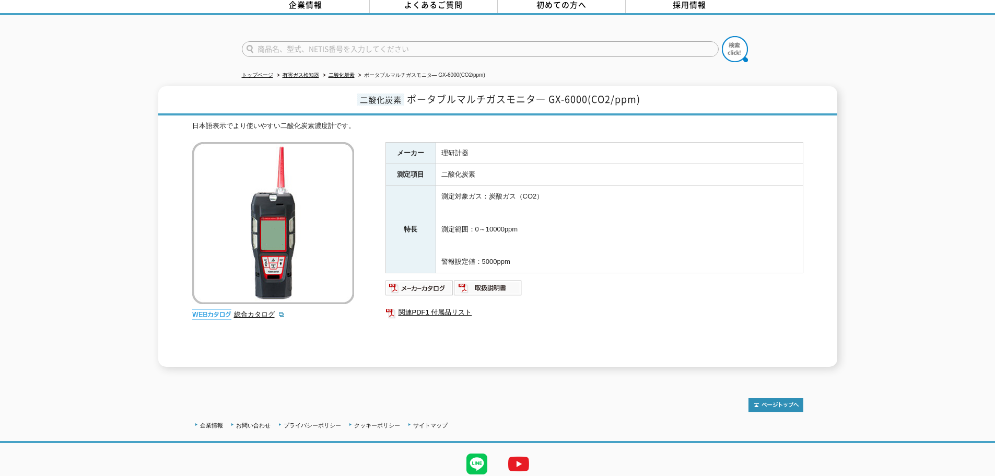
click at [293, 92] on h1 "二酸化炭素 ポータブルマルチガスモニタ― GX-6000(CO2/ppm)" at bounding box center [497, 100] width 679 height 29
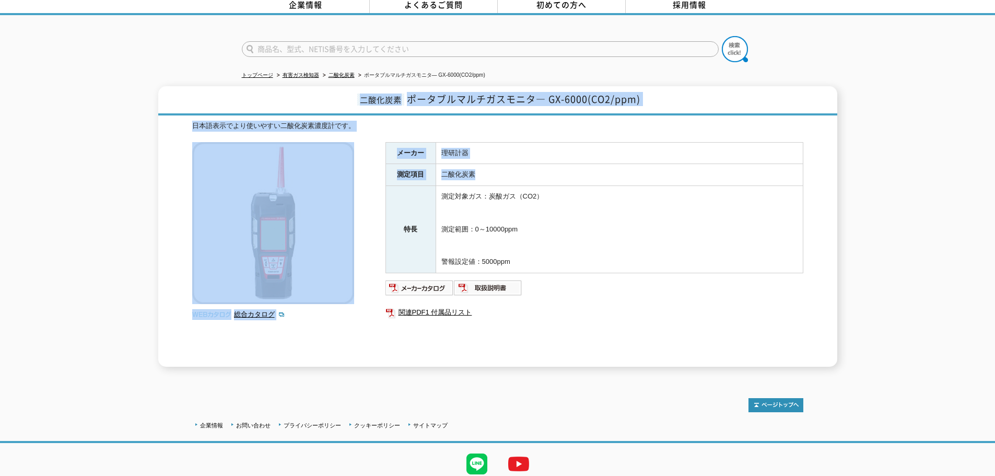
drag, startPoint x: 293, startPoint y: 92, endPoint x: 637, endPoint y: 237, distance: 373.4
click at [618, 224] on div "二酸化炭素 ポータブルマルチガスモニタ― GX-6000(CO2/ppm) 日本語表示でより使いやすい二酸化炭素濃度計です。 総合カタログ メーカー 理研計器…" at bounding box center [497, 226] width 679 height 280
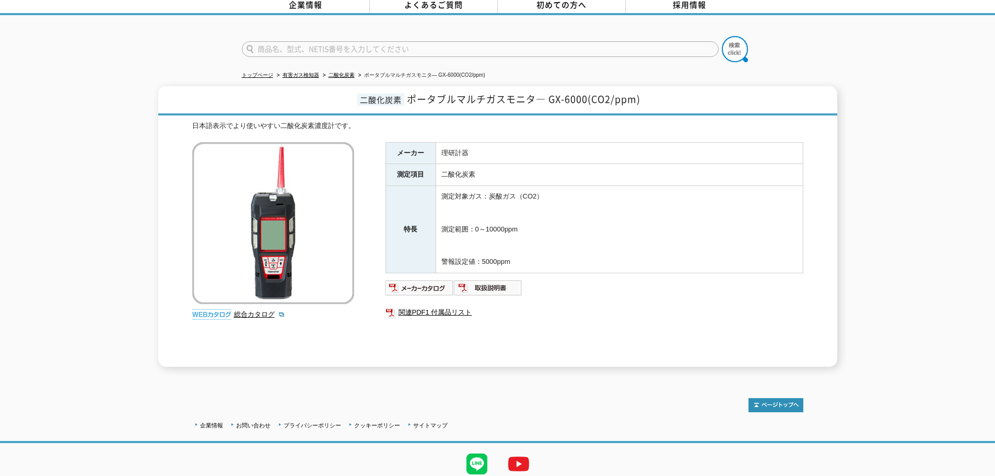
click at [637, 237] on td "測定対象ガス：炭酸ガス（CO2） 測定範囲：0～10000ppm 警報設定値：5000ppm" at bounding box center [618, 229] width 367 height 87
drag, startPoint x: 598, startPoint y: 92, endPoint x: 552, endPoint y: 94, distance: 46.0
click at [552, 94] on span "ポータブルマルチガスモニタ― GX-6000(CO2/ppm)" at bounding box center [523, 99] width 233 height 14
click at [534, 103] on h1 "二酸化炭素 ポータブルマルチガスモニタ― GX-6000(CO2/ppm)" at bounding box center [497, 100] width 679 height 29
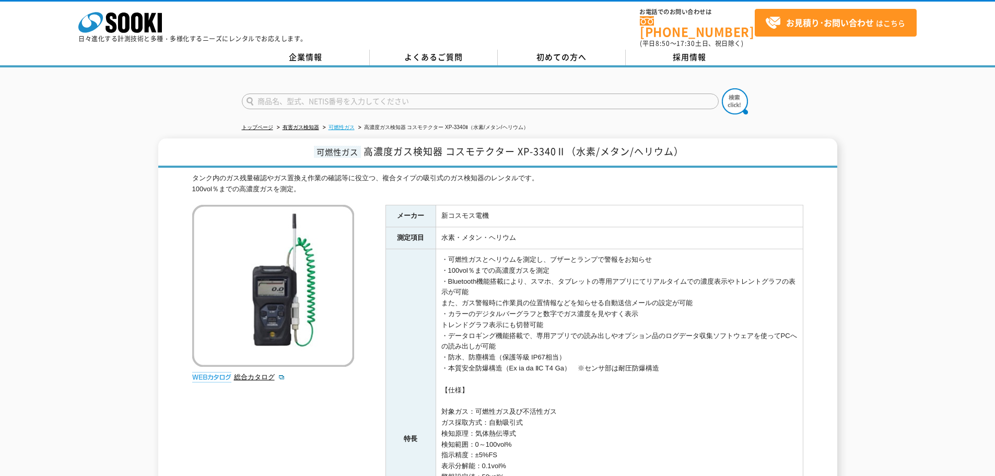
click at [337, 124] on link "可燃性ガス" at bounding box center [341, 127] width 26 height 6
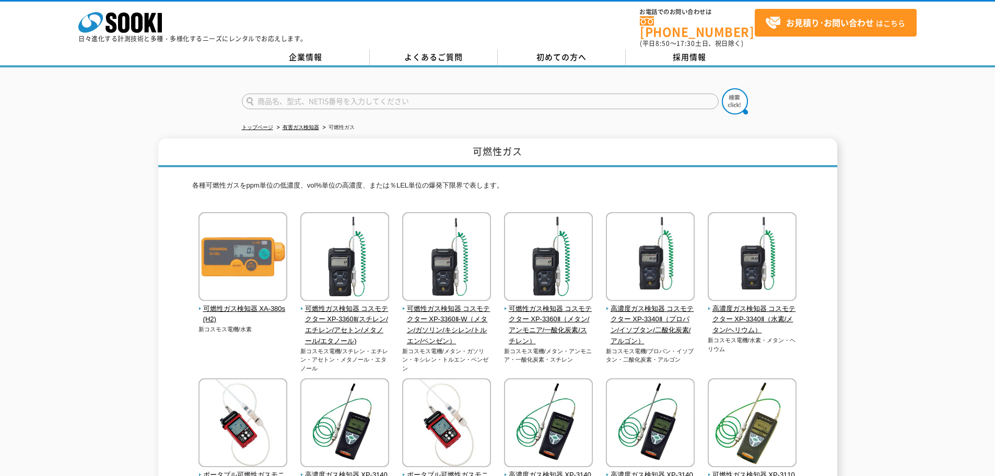
click at [345, 97] on input "text" at bounding box center [480, 101] width 477 height 16
type input "XP-3140"
click at [730, 95] on img at bounding box center [735, 101] width 26 height 26
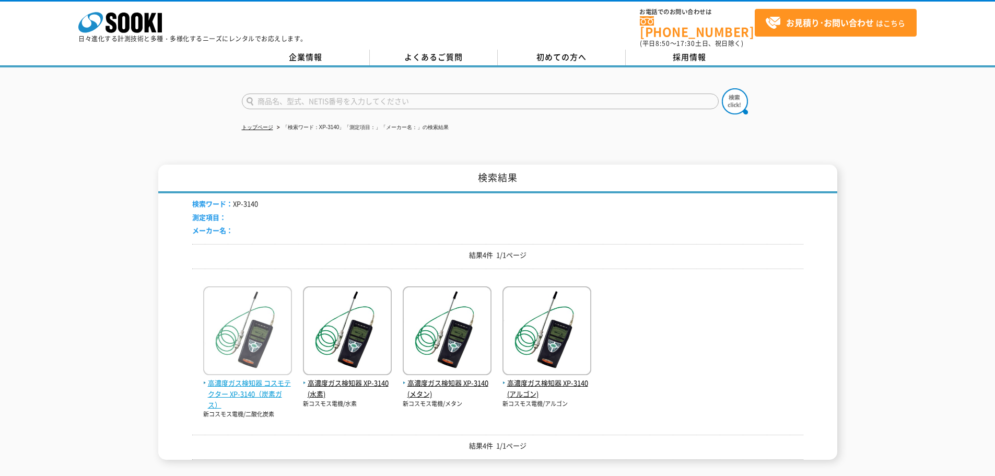
click at [267, 351] on img at bounding box center [247, 331] width 89 height 91
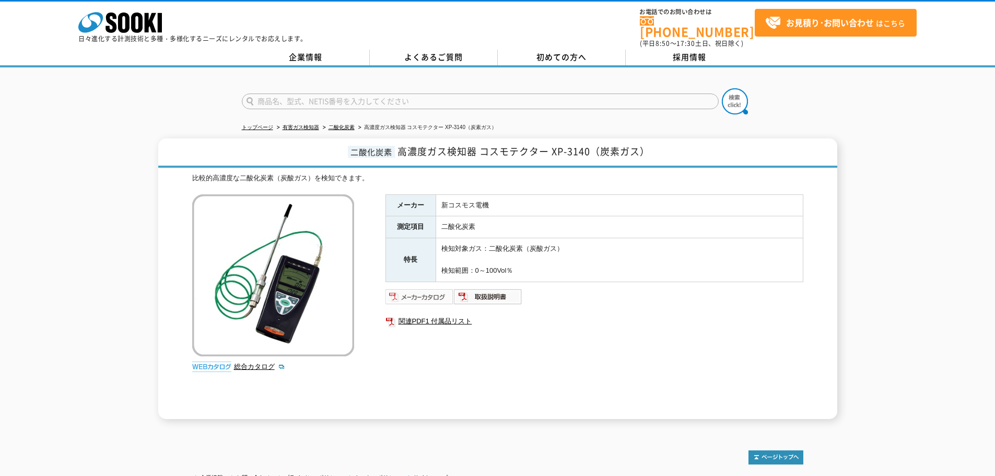
click at [437, 290] on img at bounding box center [419, 296] width 68 height 17
drag, startPoint x: 565, startPoint y: 242, endPoint x: 518, endPoint y: 183, distance: 75.8
click at [523, 194] on tbody "メーカー 新コスモス電機 測定項目 二酸化炭素 特長 検知対象ガス：二酸化炭素（炭酸ガス） 検知範囲：0～100Vol％" at bounding box center [593, 237] width 417 height 87
drag, startPoint x: 514, startPoint y: 179, endPoint x: 547, endPoint y: 288, distance: 114.5
click at [547, 288] on div "比較的高濃度な二酸化炭素（炭酸ガス）を検知できます。 総合カタログ メーカー 新コスモス電機 測定項目 二酸化炭素 特長 検知対象ガス：二酸化炭素（炭酸ガス）…" at bounding box center [497, 296] width 611 height 246
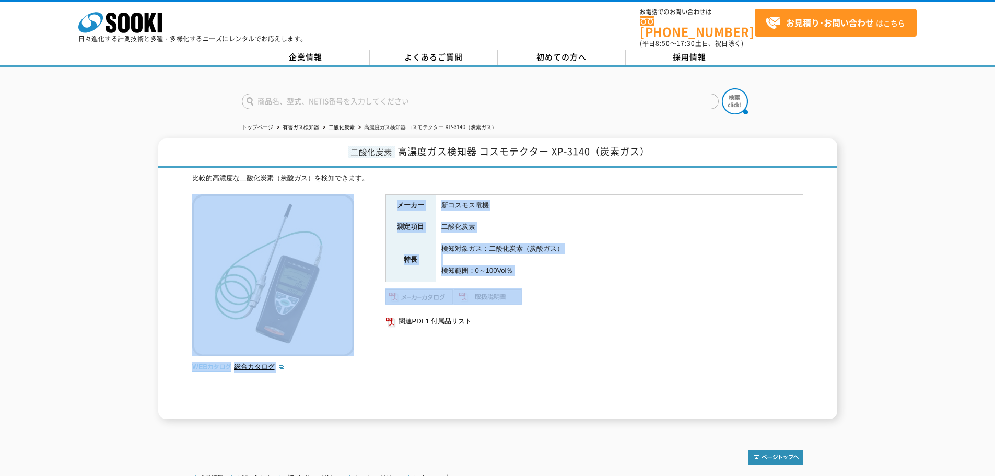
click at [554, 289] on ul at bounding box center [594, 296] width 418 height 17
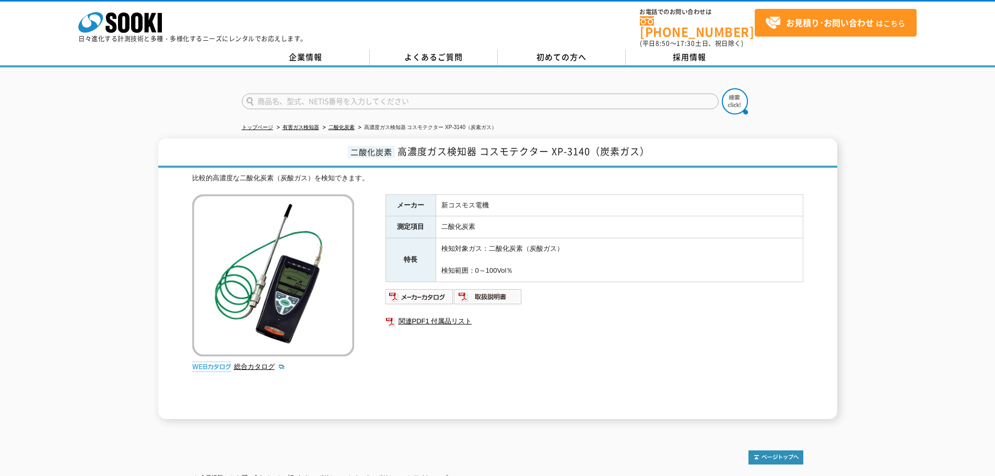
drag, startPoint x: 624, startPoint y: 327, endPoint x: 559, endPoint y: 297, distance: 72.4
click at [569, 304] on div "メーカー 新コスモス電機 測定項目 二酸化炭素 特長 検知対象ガス：二酸化炭素（炭酸ガス） 検知範囲：0～100Vol％ 関連PDF1 付属品リスト" at bounding box center [594, 306] width 418 height 225
click at [481, 222] on tbody "メーカー 新コスモス電機 測定項目 二酸化炭素 特長 検知対象ガス：二酸化炭素（炭酸ガス） 検知範囲：0～100Vol％" at bounding box center [593, 237] width 417 height 87
click at [584, 264] on td "検知対象ガス：二酸化炭素（炭酸ガス） 検知範囲：0～100Vol％" at bounding box center [618, 259] width 367 height 43
drag, startPoint x: 517, startPoint y: 200, endPoint x: 527, endPoint y: 237, distance: 37.9
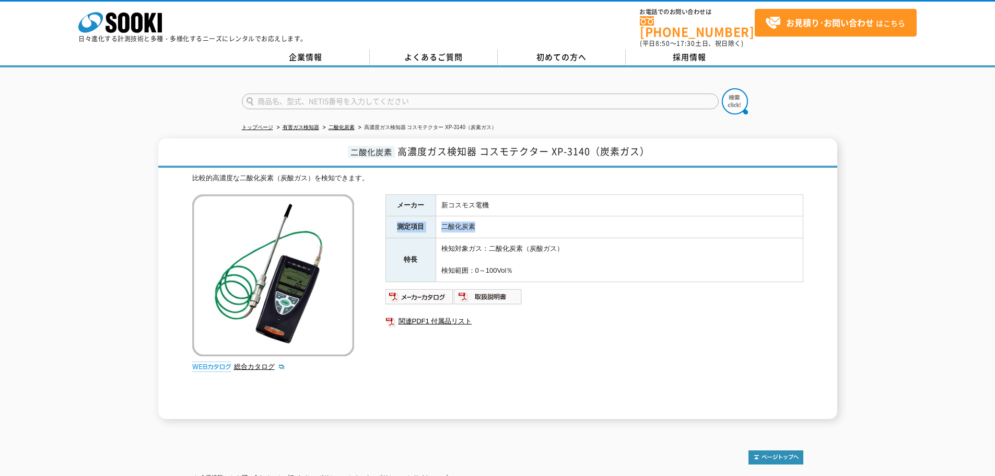
click at [525, 235] on tbody "メーカー 新コスモス電機 測定項目 二酸化炭素 特長 検知対象ガス：二酸化炭素（炭酸ガス） 検知範囲：0～100Vol％" at bounding box center [593, 237] width 417 height 87
click at [531, 238] on td "検知対象ガス：二酸化炭素（炭酸ガス） 検知範囲：0～100Vol％" at bounding box center [618, 259] width 367 height 43
drag, startPoint x: 524, startPoint y: 241, endPoint x: 435, endPoint y: 168, distance: 115.0
click at [456, 194] on tbody "メーカー 新コスモス電機 測定項目 二酸化炭素 特長 検知対象ガス：二酸化炭素（炭酸ガス） 検知範囲：0～100Vol％" at bounding box center [593, 237] width 417 height 87
click at [434, 173] on div "比較的高濃度な二酸化炭素（炭酸ガス）を検知できます。" at bounding box center [497, 178] width 611 height 11
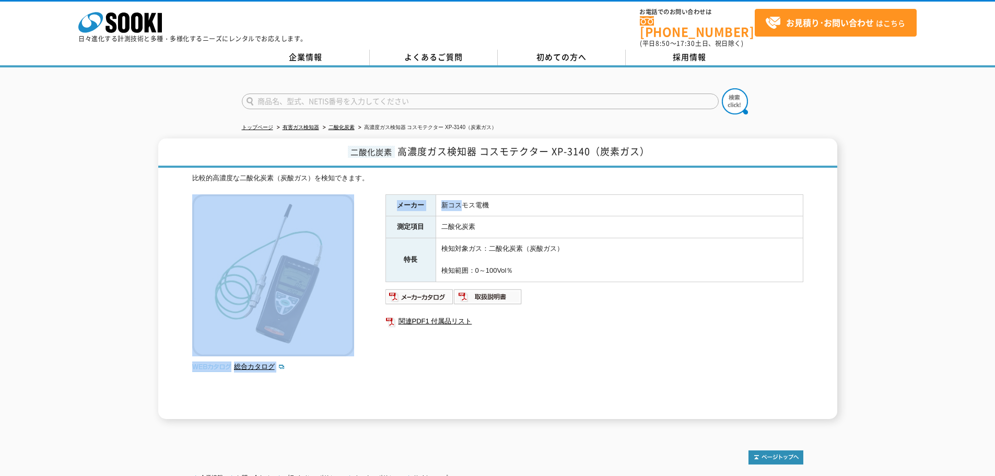
drag, startPoint x: 464, startPoint y: 193, endPoint x: 511, endPoint y: 199, distance: 46.9
click at [483, 200] on div "比較的高濃度な二酸化炭素（炭酸ガス）を検知できます。 総合カタログ メーカー 新コスモス電機 測定項目 二酸化炭素 特長 検知対象ガス：二酸化炭素（炭酸ガス）…" at bounding box center [497, 296] width 611 height 246
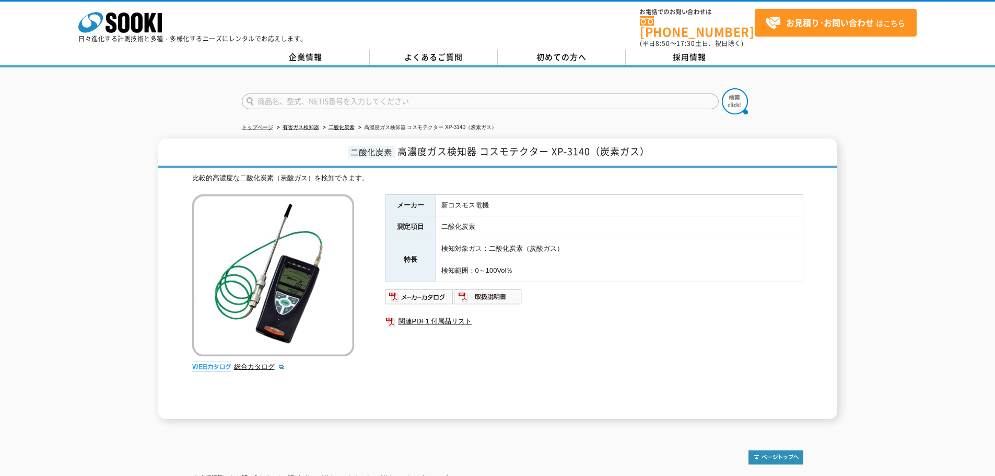
click at [574, 248] on td "検知対象ガス：二酸化炭素（炭酸ガス） 検知範囲：0～100Vol％" at bounding box center [618, 259] width 367 height 43
drag, startPoint x: 556, startPoint y: 264, endPoint x: 380, endPoint y: 173, distance: 197.6
click at [417, 194] on tbody "メーカー 新コスモス電機 測定項目 二酸化炭素 特長 検知対象ガス：二酸化炭素（炭酸ガス） 検知範囲：0～100Vol％" at bounding box center [593, 237] width 417 height 87
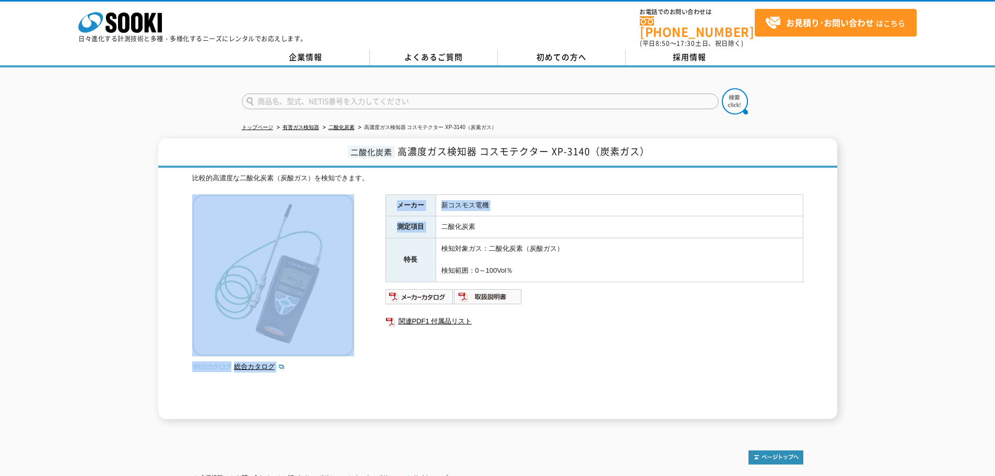
drag, startPoint x: 380, startPoint y: 169, endPoint x: 453, endPoint y: 230, distance: 95.6
click at [447, 229] on div "比較的高濃度な二酸化炭素（炭酸ガス）を検知できます。 総合カタログ メーカー 新コスモス電機 測定項目 二酸化炭素 特長 検知対象ガス：二酸化炭素（炭酸ガス）…" at bounding box center [497, 296] width 611 height 246
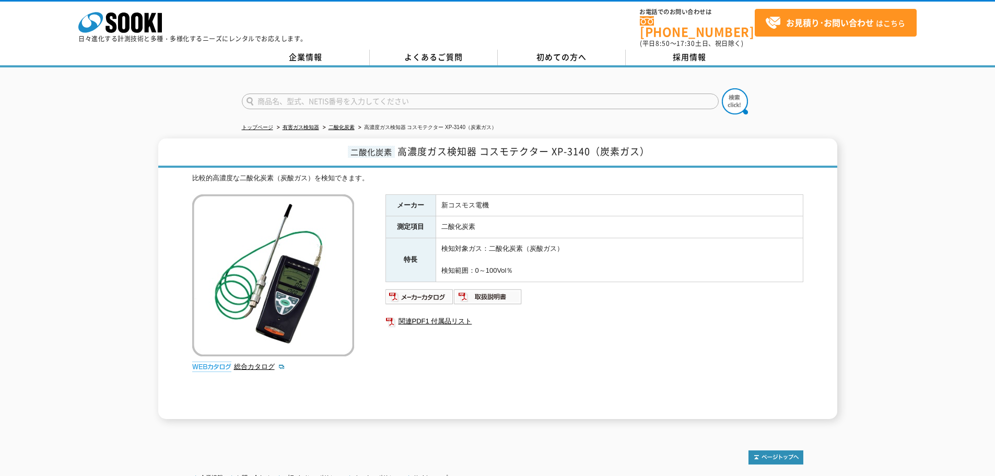
click at [527, 227] on td "二酸化炭素" at bounding box center [618, 227] width 367 height 22
drag, startPoint x: 524, startPoint y: 230, endPoint x: 514, endPoint y: 239, distance: 13.3
click at [519, 234] on tbody "メーカー 新コスモス電機 測定項目 二酸化炭素 特長 検知対象ガス：二酸化炭素（炭酸ガス） 検知範囲：0～100Vol％" at bounding box center [593, 237] width 417 height 87
click at [551, 261] on td "検知対象ガス：二酸化炭素（炭酸ガス） 検知範囲：0～100Vol％" at bounding box center [618, 259] width 367 height 43
drag, startPoint x: 545, startPoint y: 264, endPoint x: 507, endPoint y: 216, distance: 60.7
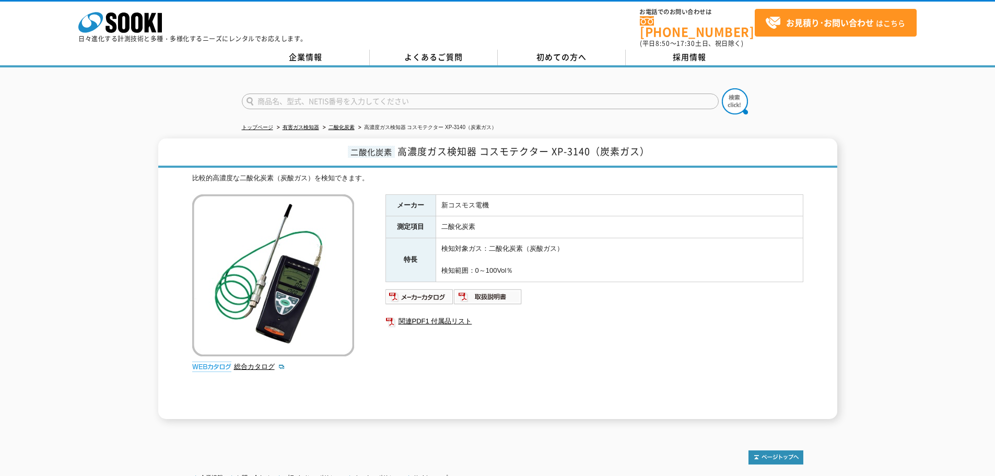
click at [526, 243] on td "検知対象ガス：二酸化炭素（炭酸ガス） 検知範囲：0～100Vol％" at bounding box center [618, 259] width 367 height 43
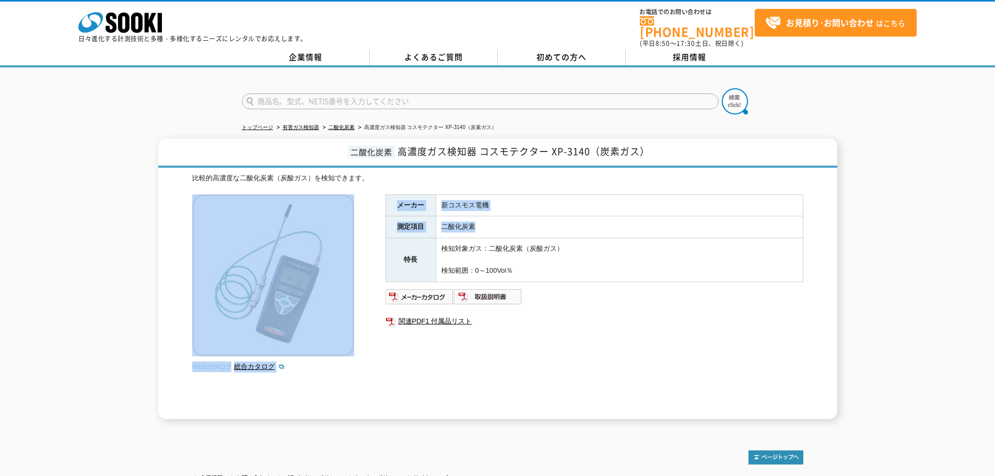
drag, startPoint x: 473, startPoint y: 178, endPoint x: 498, endPoint y: 234, distance: 61.7
click at [496, 232] on div "比較的高濃度な二酸化炭素（炭酸ガス）を検知できます。 総合カタログ メーカー 新コスモス電機 測定項目 二酸化炭素 特長 検知対象ガス：二酸化炭素（炭酸ガス）…" at bounding box center [497, 296] width 611 height 246
click at [498, 238] on td "検知対象ガス：二酸化炭素（炭酸ガス） 検知範囲：0～100Vol％" at bounding box center [618, 259] width 367 height 43
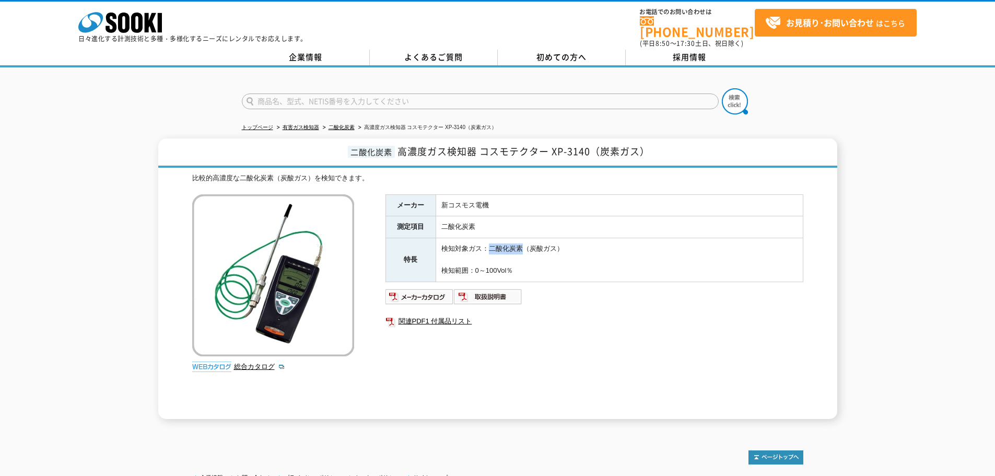
click at [499, 238] on td "検知対象ガス：二酸化炭素（炭酸ガス） 検知範囲：0～100Vol％" at bounding box center [618, 259] width 367 height 43
drag, startPoint x: 581, startPoint y: 266, endPoint x: 475, endPoint y: 191, distance: 130.4
click at [500, 212] on tbody "メーカー 新コスモス電機 測定項目 二酸化炭素 特長 検知対象ガス：二酸化炭素（炭酸ガス） 検知範囲：0～100Vol％" at bounding box center [593, 237] width 417 height 87
click at [458, 173] on div "比較的高濃度な二酸化炭素（炭酸ガス）を検知できます。" at bounding box center [497, 178] width 611 height 11
drag, startPoint x: 552, startPoint y: 266, endPoint x: 488, endPoint y: 210, distance: 85.1
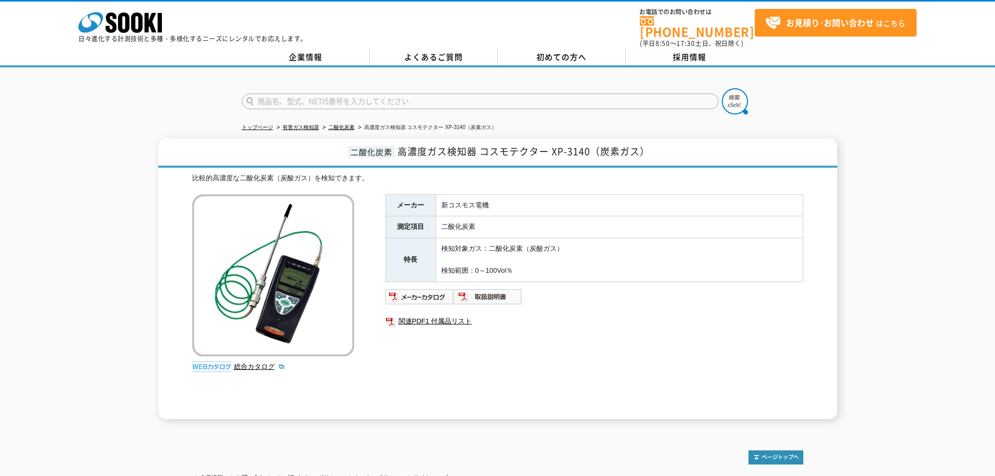
click at [490, 212] on tbody "メーカー 新コスモス電機 測定項目 二酸化炭素 特長 検知対象ガス：二酸化炭素（炭酸ガス） 検知範囲：0～100Vol％" at bounding box center [593, 237] width 417 height 87
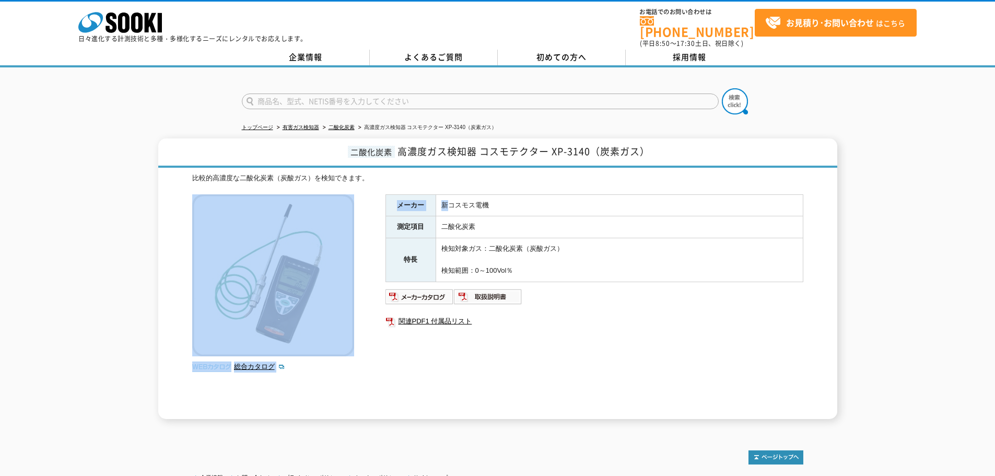
drag, startPoint x: 454, startPoint y: 181, endPoint x: 440, endPoint y: 234, distance: 55.6
click at [440, 234] on div "比較的高濃度な二酸化炭素（炭酸ガス）を検知できます。 総合カタログ メーカー 新コスモス電機 測定項目 二酸化炭素 特長 検知対象ガス：二酸化炭素（炭酸ガス）…" at bounding box center [497, 296] width 611 height 246
click at [440, 238] on td "検知対象ガス：二酸化炭素（炭酸ガス） 検知範囲：0～100Vol％" at bounding box center [618, 259] width 367 height 43
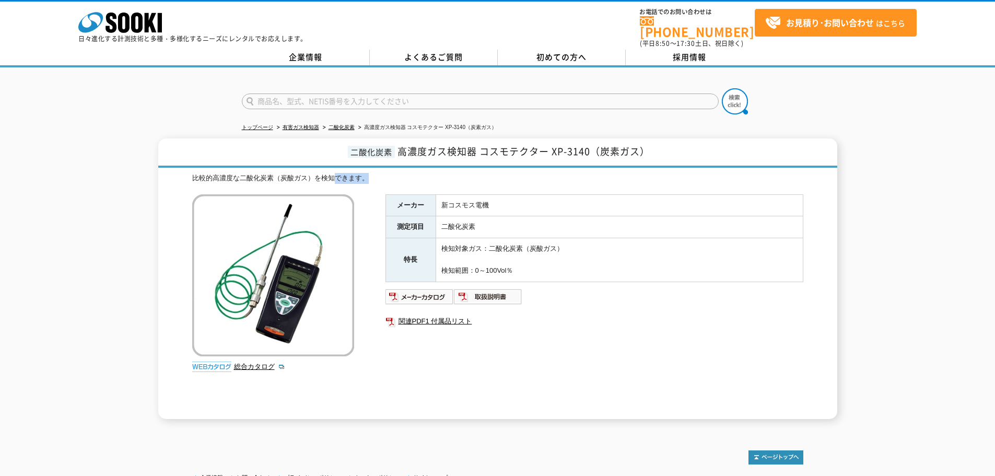
drag, startPoint x: 402, startPoint y: 177, endPoint x: 331, endPoint y: 164, distance: 72.1
click at [332, 165] on div "二酸化炭素 高濃度ガス検知器 コスモテクター XP-3140（炭素ガス） 比較的高濃度な二酸化炭素（炭酸ガス）を検知できます。 総合カタログ メーカー 新コス…" at bounding box center [497, 278] width 679 height 280
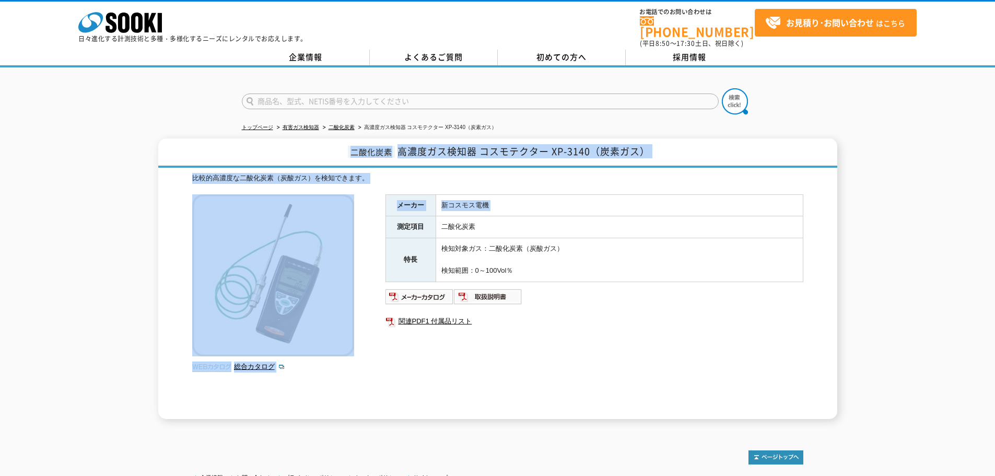
drag, startPoint x: 324, startPoint y: 146, endPoint x: 392, endPoint y: 210, distance: 93.4
click at [389, 210] on div "二酸化炭素 高濃度ガス検知器 コスモテクター XP-3140（炭素ガス） 比較的高濃度な二酸化炭素（炭酸ガス）を検知できます。 総合カタログ メーカー 新コス…" at bounding box center [497, 278] width 679 height 280
click at [444, 194] on td "新コスモス電機" at bounding box center [618, 205] width 367 height 22
drag, startPoint x: 604, startPoint y: 275, endPoint x: 405, endPoint y: 172, distance: 224.4
click at [408, 174] on div "比較的高濃度な二酸化炭素（炭酸ガス）を検知できます。 総合カタログ メーカー 新コスモス電機 測定項目 二酸化炭素 特長 検知対象ガス：二酸化炭素（炭酸ガス）…" at bounding box center [497, 296] width 611 height 246
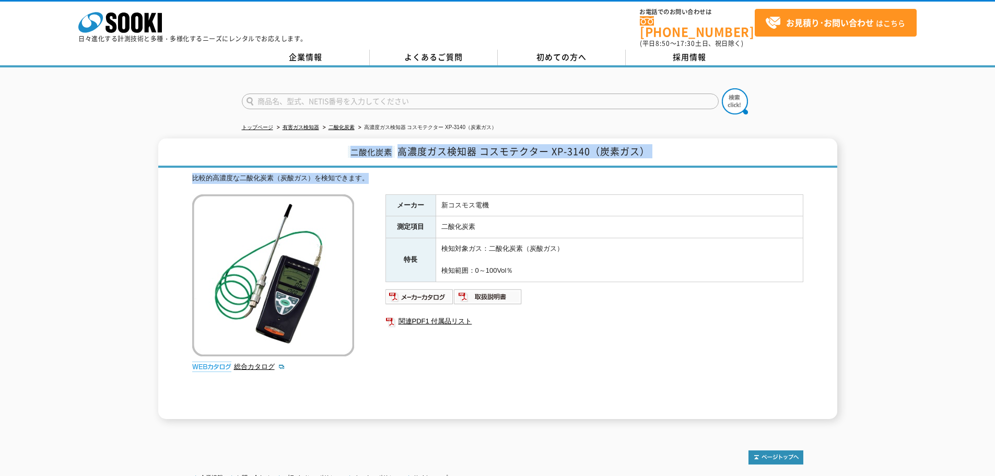
drag, startPoint x: 350, startPoint y: 140, endPoint x: 548, endPoint y: 220, distance: 213.9
click at [480, 214] on div "二酸化炭素 高濃度ガス検知器 コスモテクター XP-3140（炭素ガス） 比較的高濃度な二酸化炭素（炭酸ガス）を検知できます。 総合カタログ メーカー 新コス…" at bounding box center [497, 278] width 679 height 280
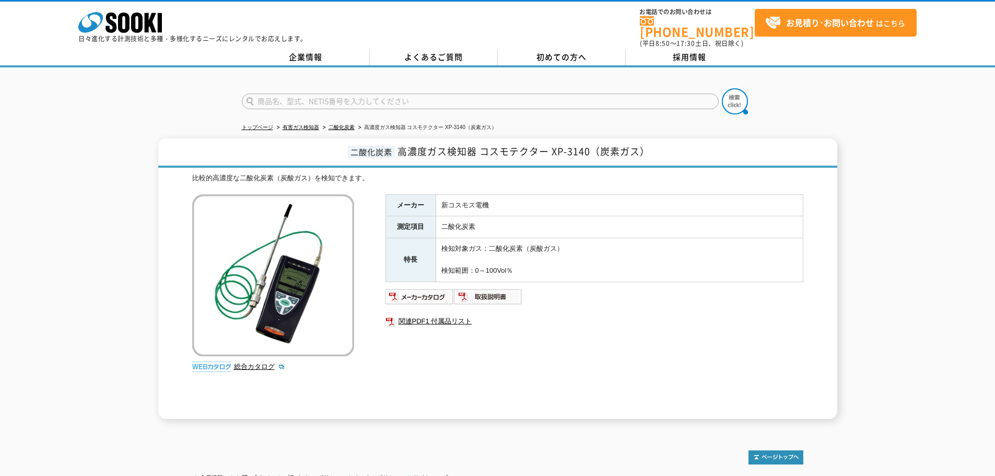
click at [627, 238] on td "検知対象ガス：二酸化炭素（炭酸ガス） 検知範囲：0～100Vol％" at bounding box center [618, 259] width 367 height 43
